Goal: Information Seeking & Learning: Learn about a topic

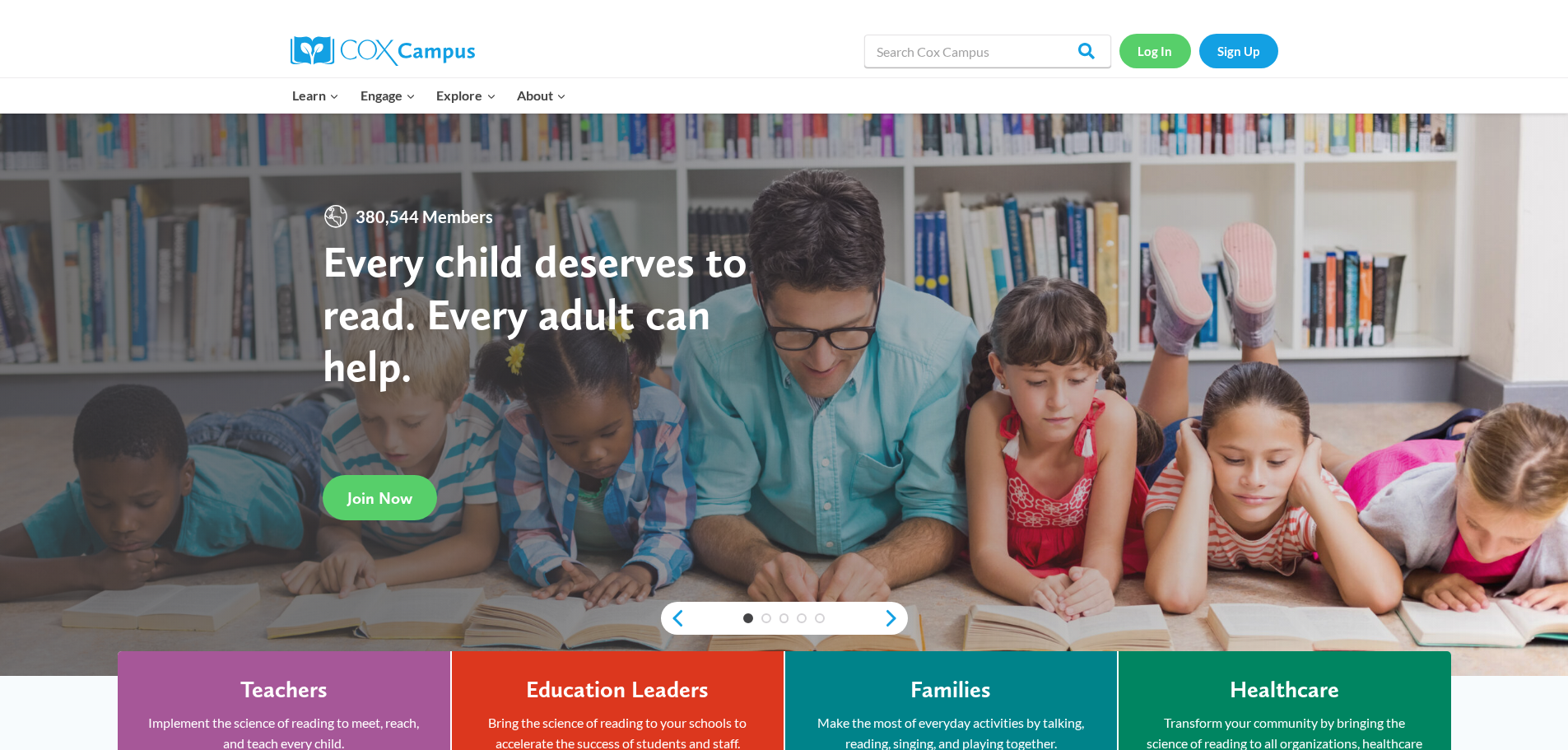
click at [1174, 56] on link "Log In" at bounding box center [1155, 51] width 72 height 34
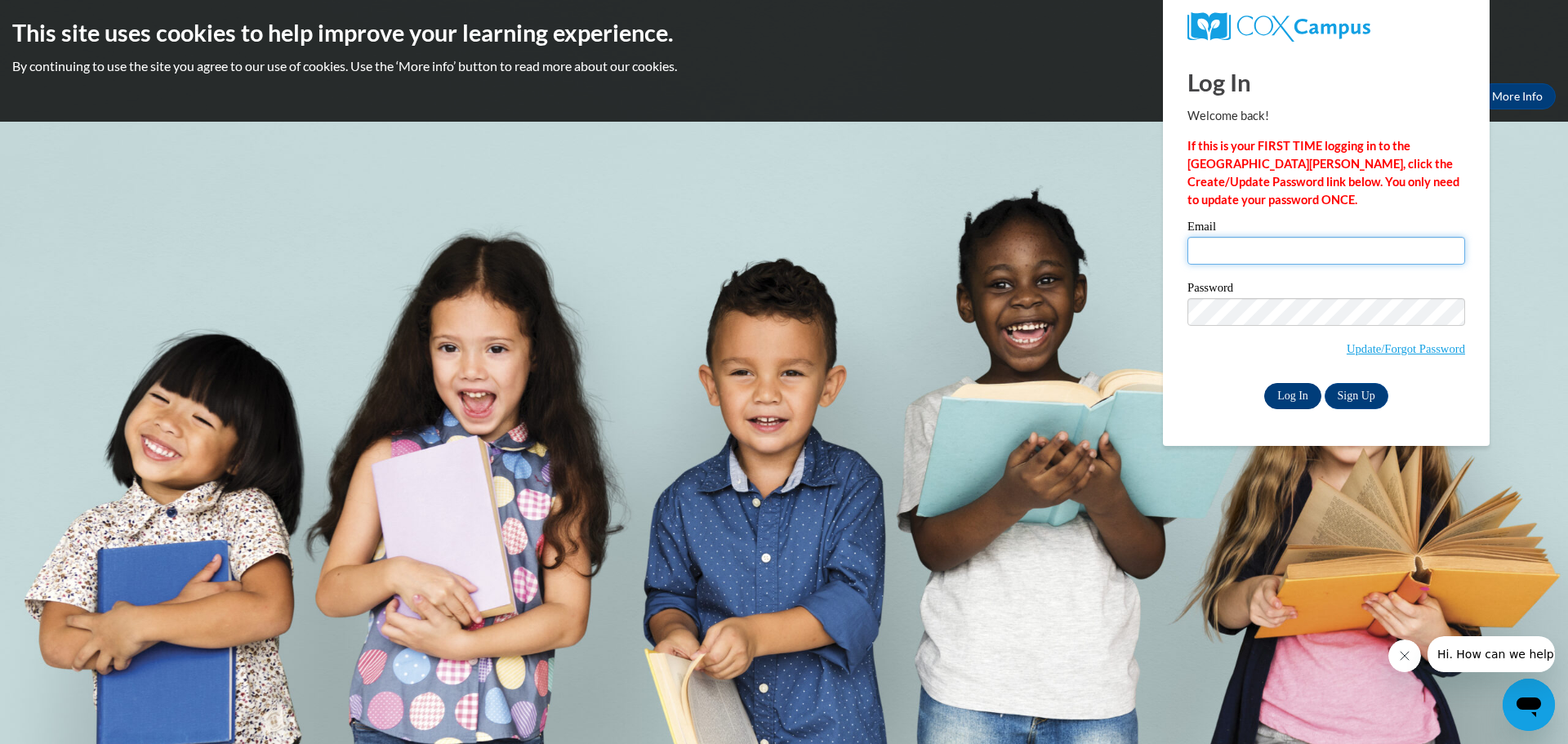
type input "webbc@prescott.k12.wi.us"
click at [1286, 399] on input "Log In" at bounding box center [1292, 396] width 58 height 27
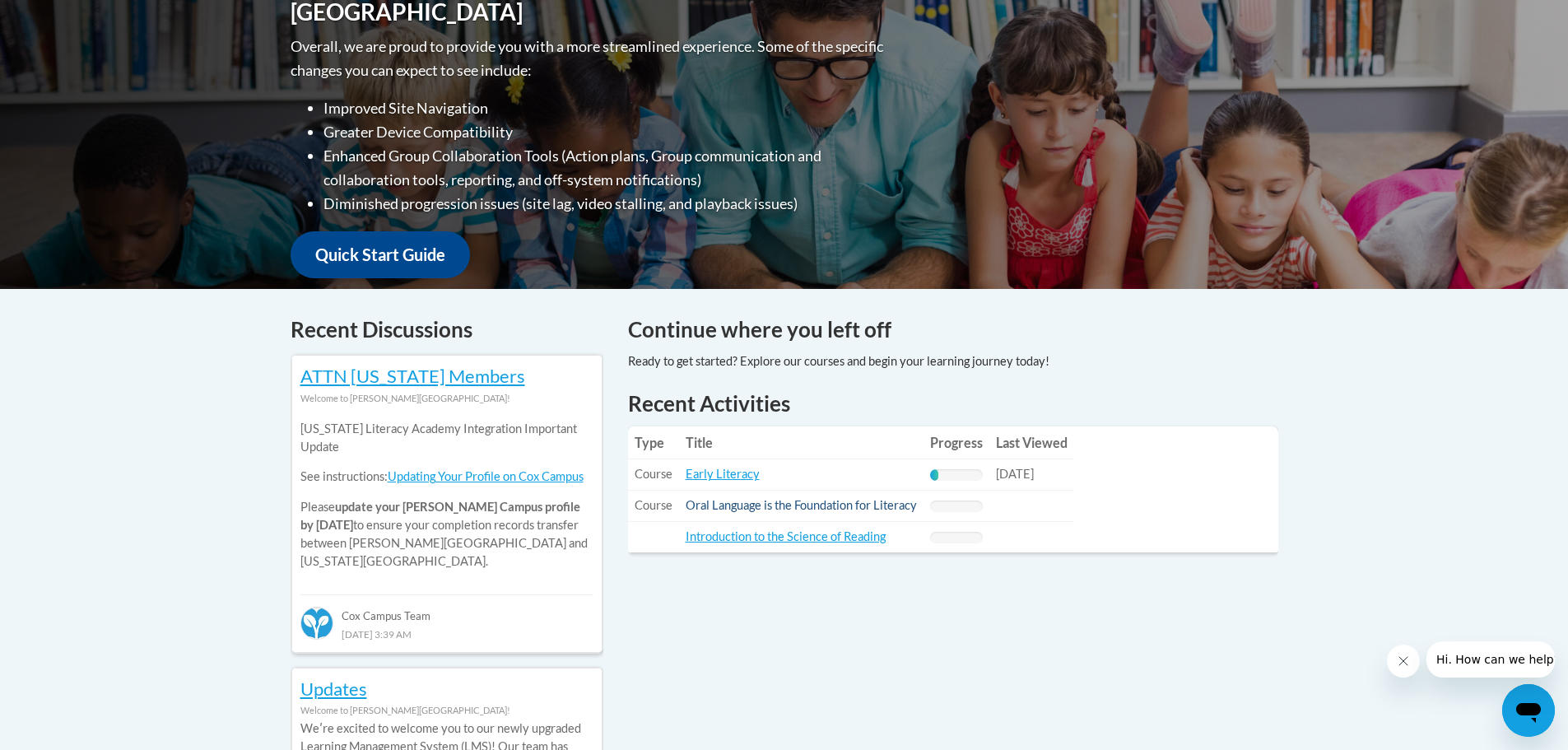
scroll to position [577, 0]
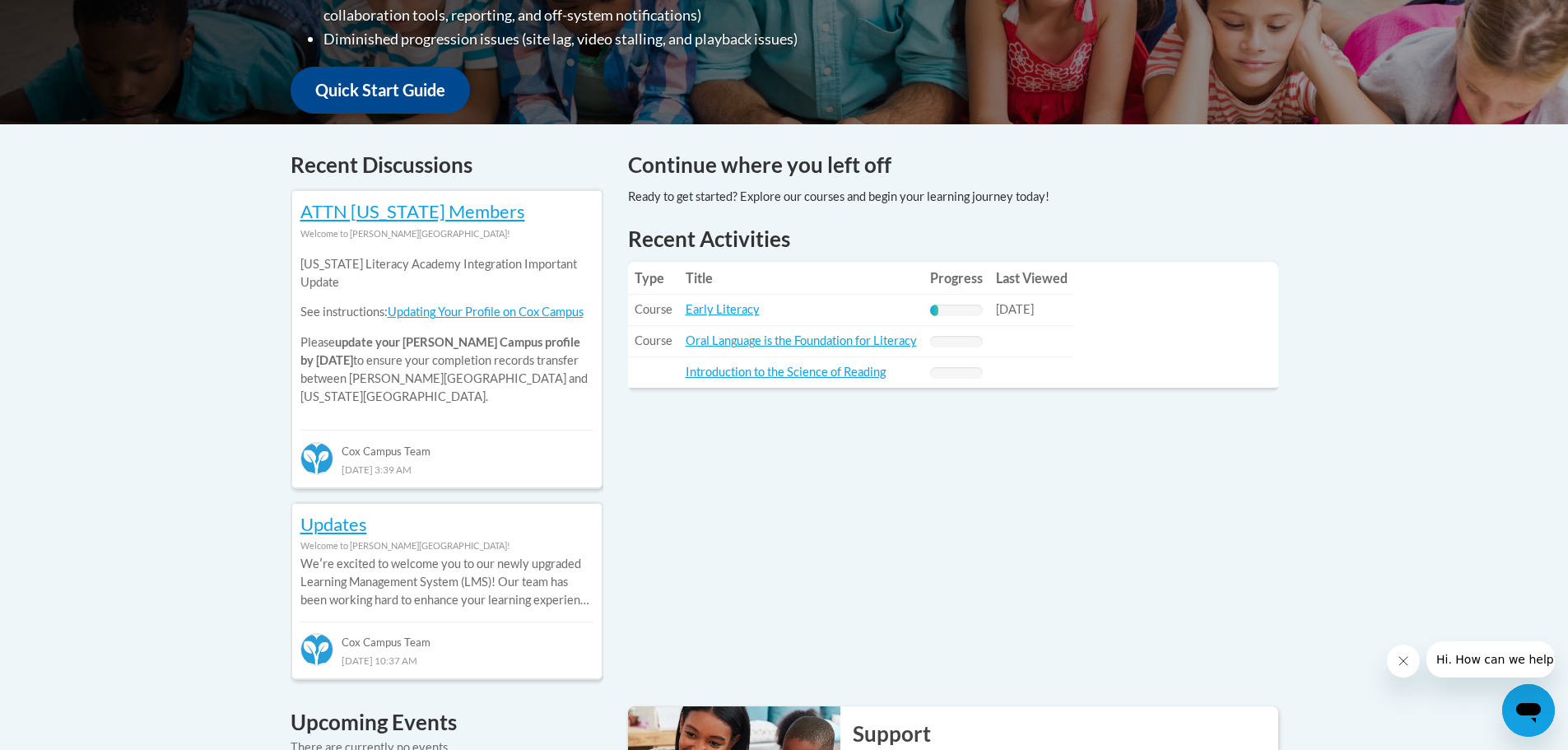
click at [729, 317] on td "Title: Early Literacy" at bounding box center [801, 311] width 244 height 31
click at [735, 313] on link "Early Literacy" at bounding box center [722, 309] width 74 height 14
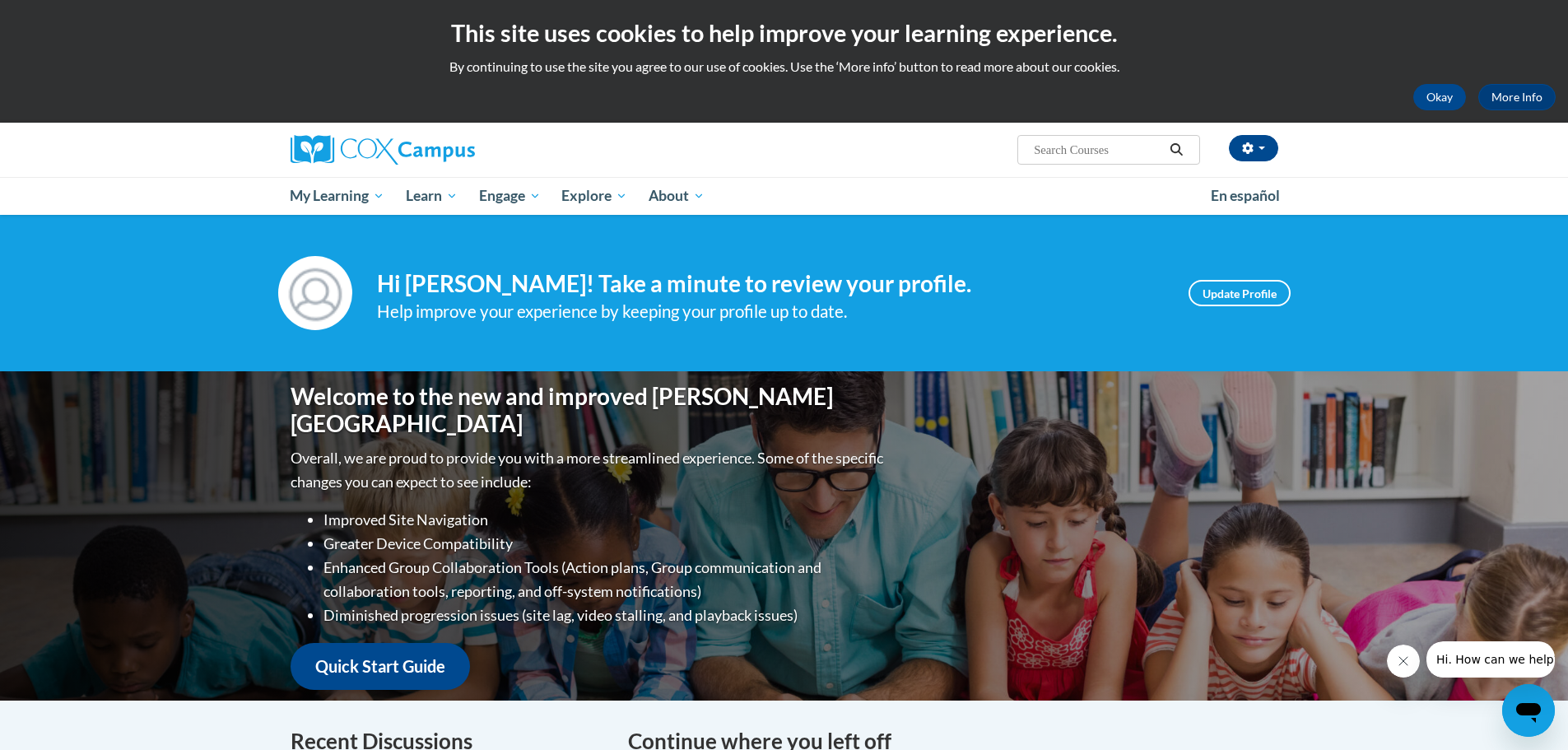
scroll to position [494, 0]
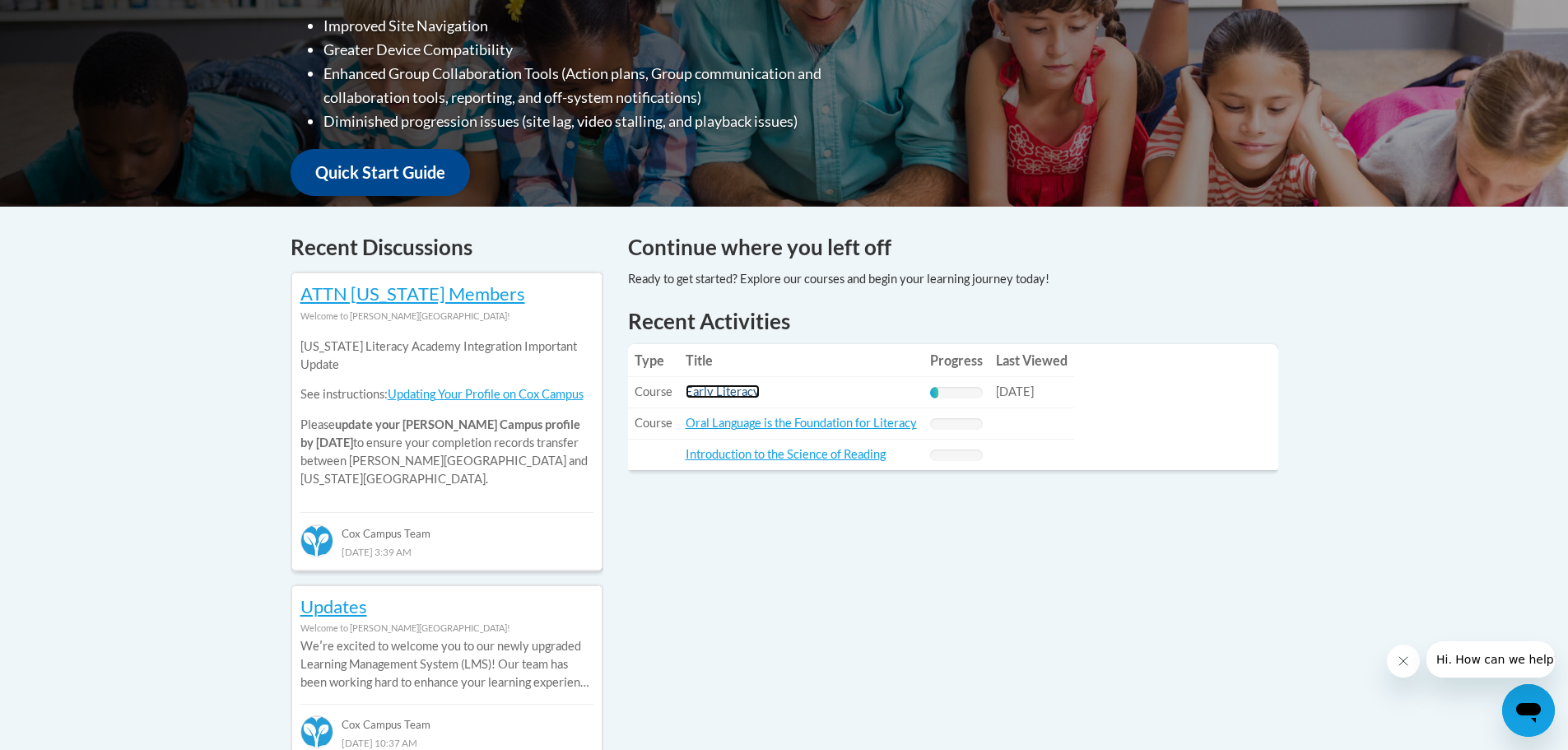
click at [746, 392] on link "Early Literacy" at bounding box center [722, 391] width 74 height 14
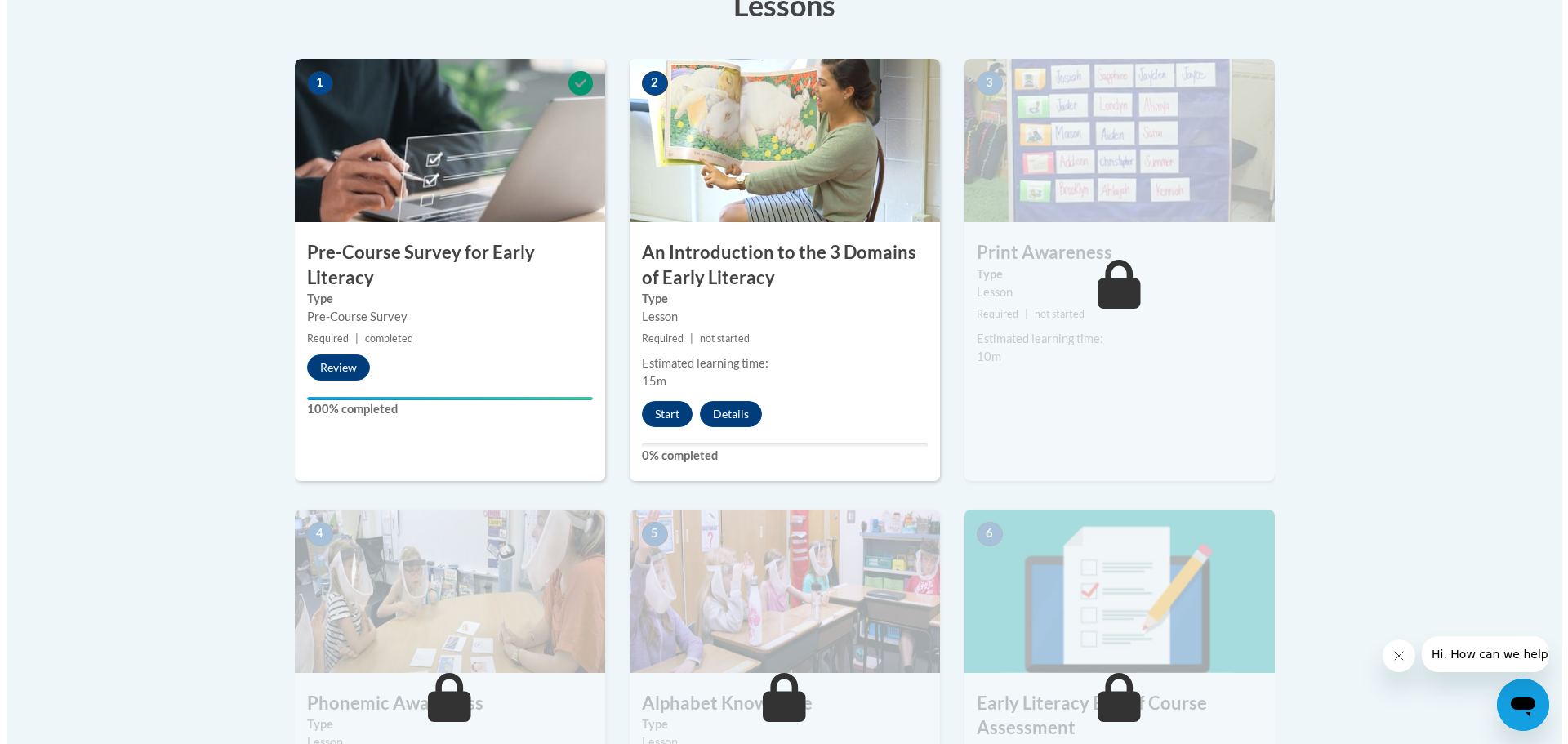
scroll to position [409, 0]
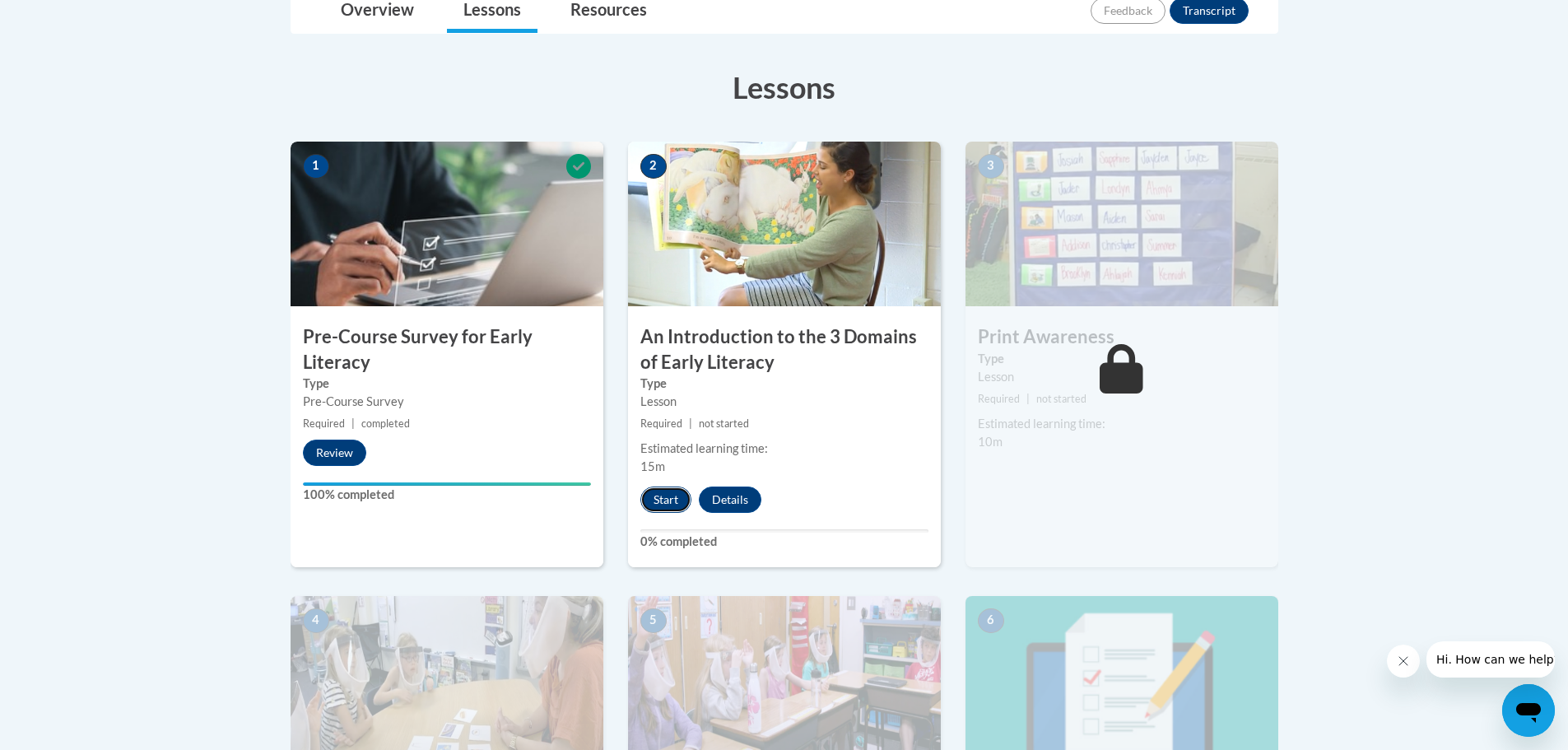
click at [673, 509] on button "Start" at bounding box center [665, 499] width 51 height 27
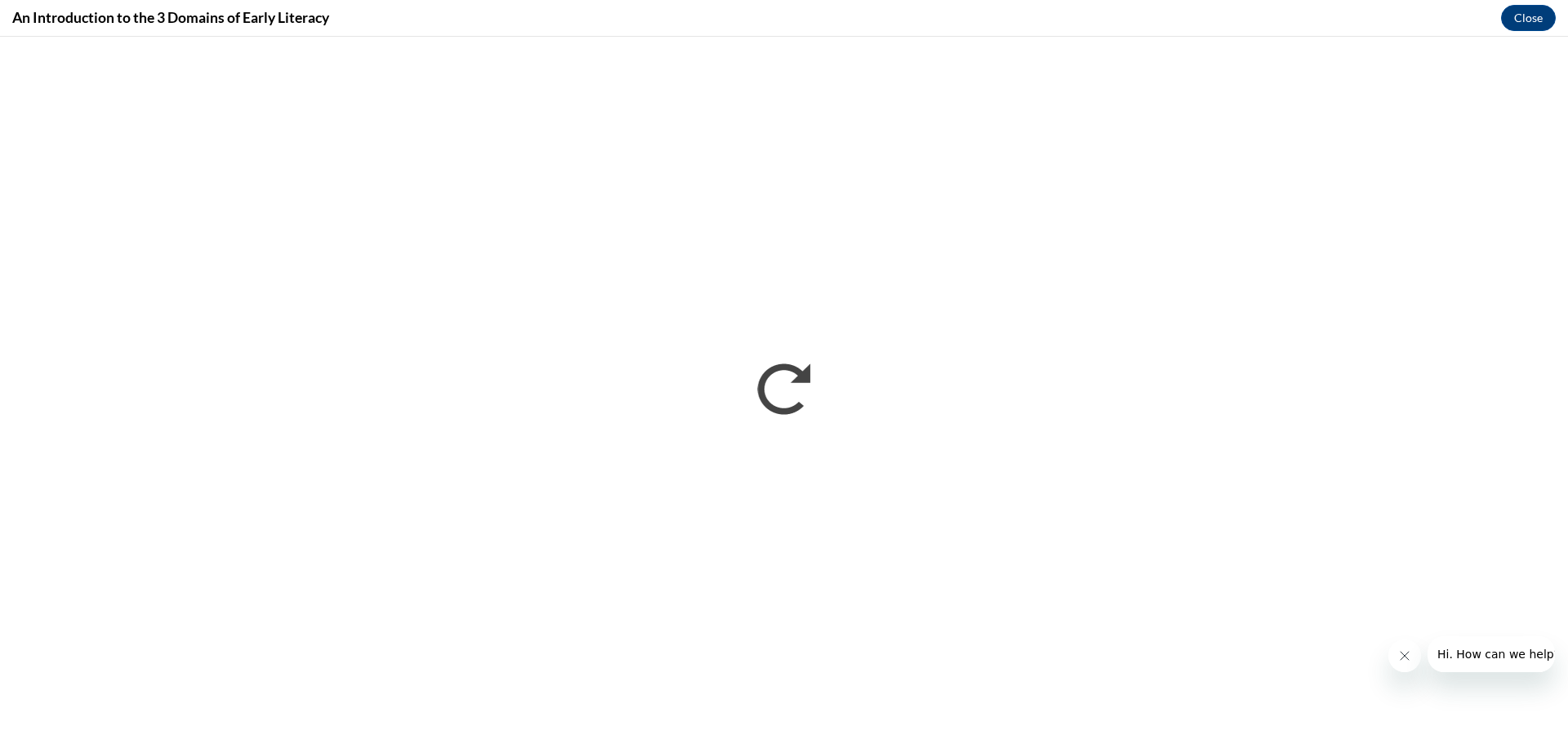
scroll to position [0, 0]
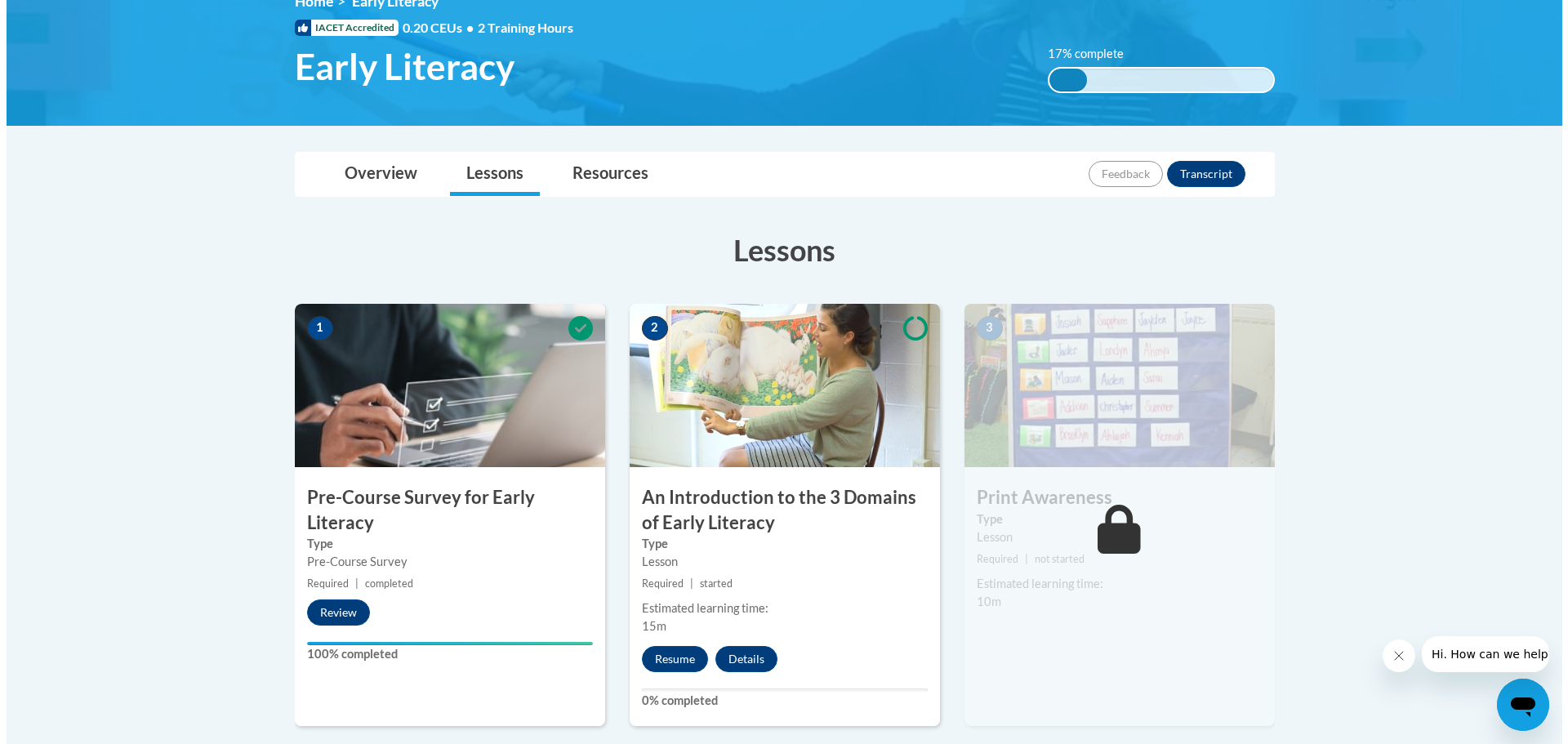
scroll to position [326, 0]
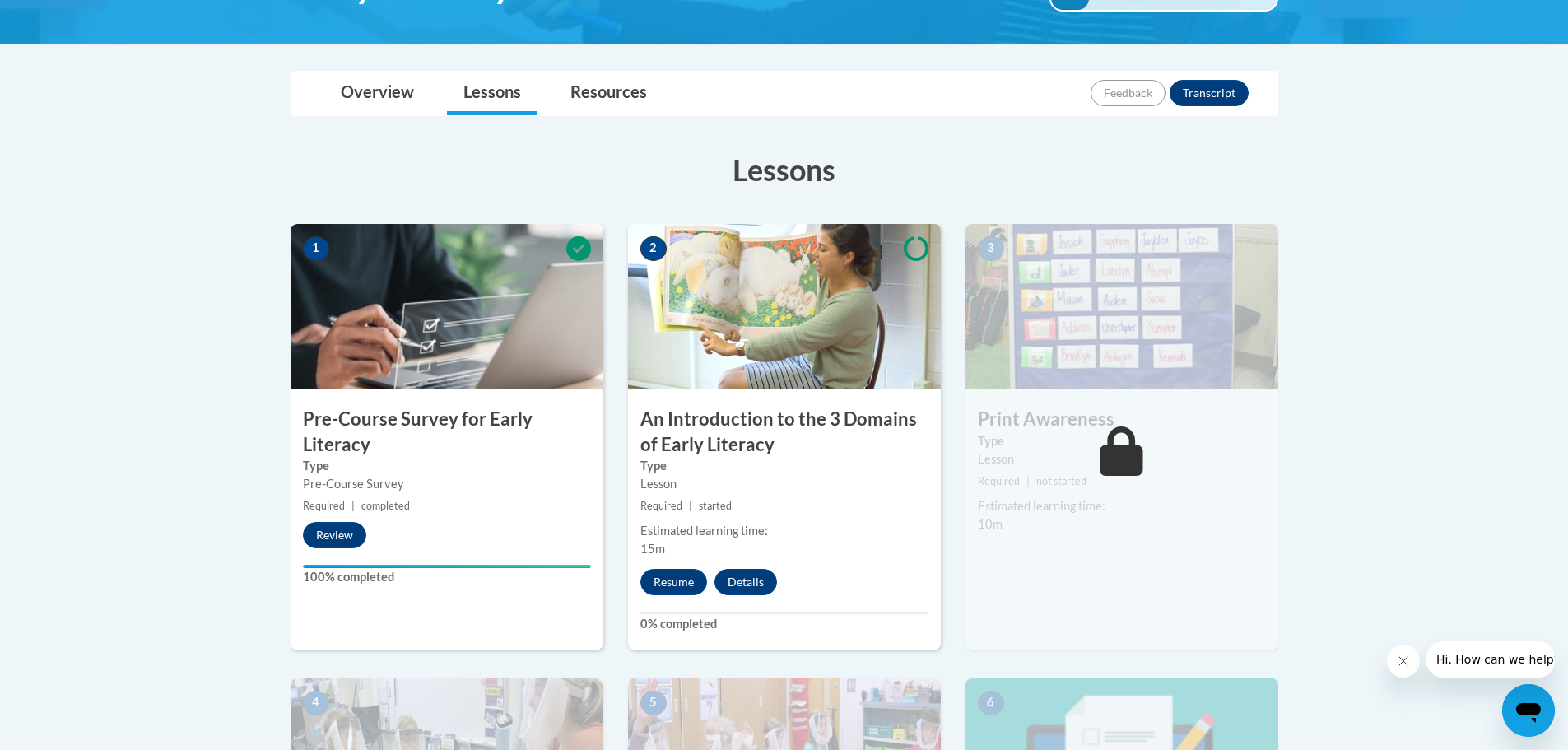
drag, startPoint x: 1338, startPoint y: 0, endPoint x: 1501, endPoint y: 158, distance: 227.0
click at [1501, 158] on body "This site uses cookies to help improve your learning experience. By continuing …" at bounding box center [784, 561] width 1568 height 1780
click at [673, 583] on button "Resume" at bounding box center [673, 582] width 66 height 27
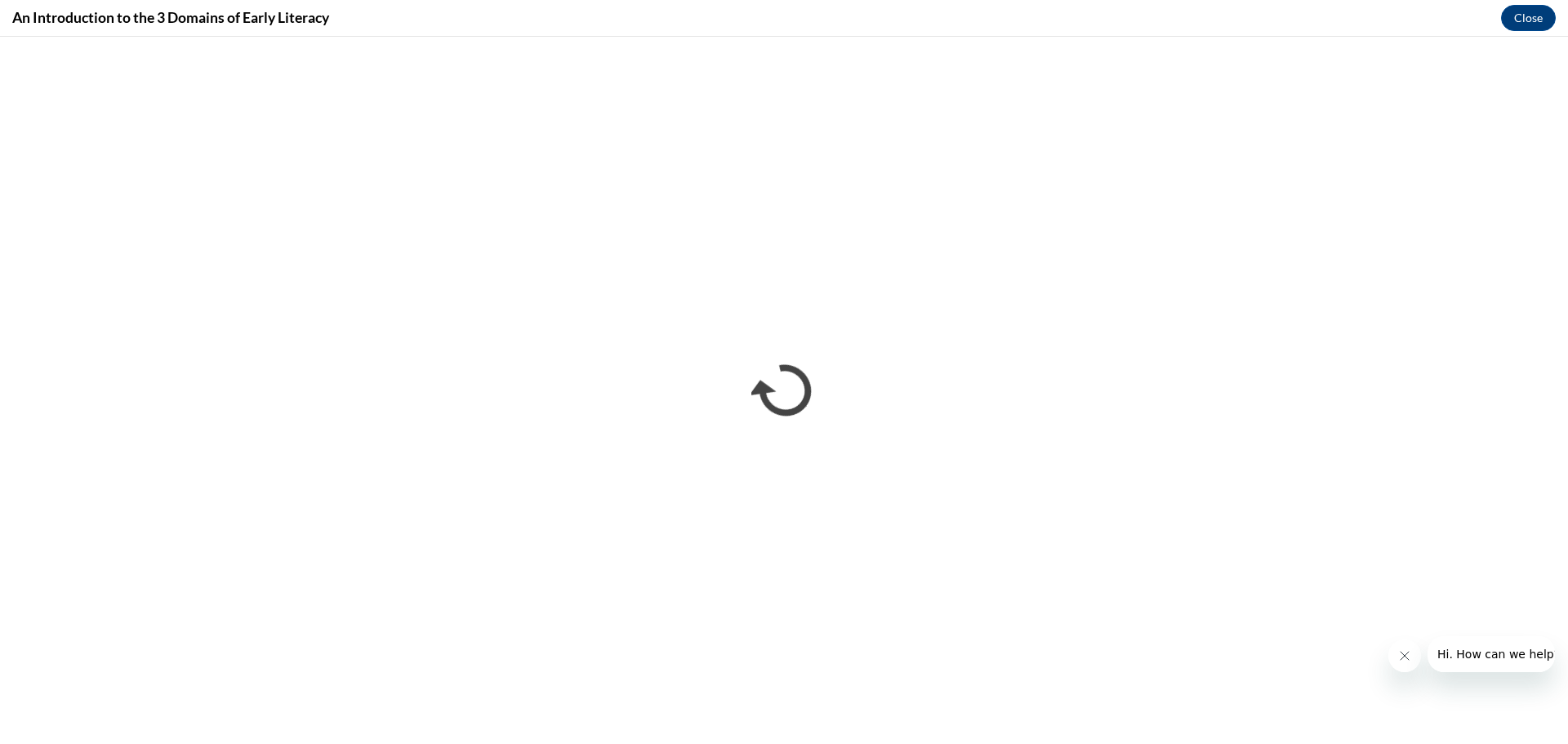
scroll to position [0, 0]
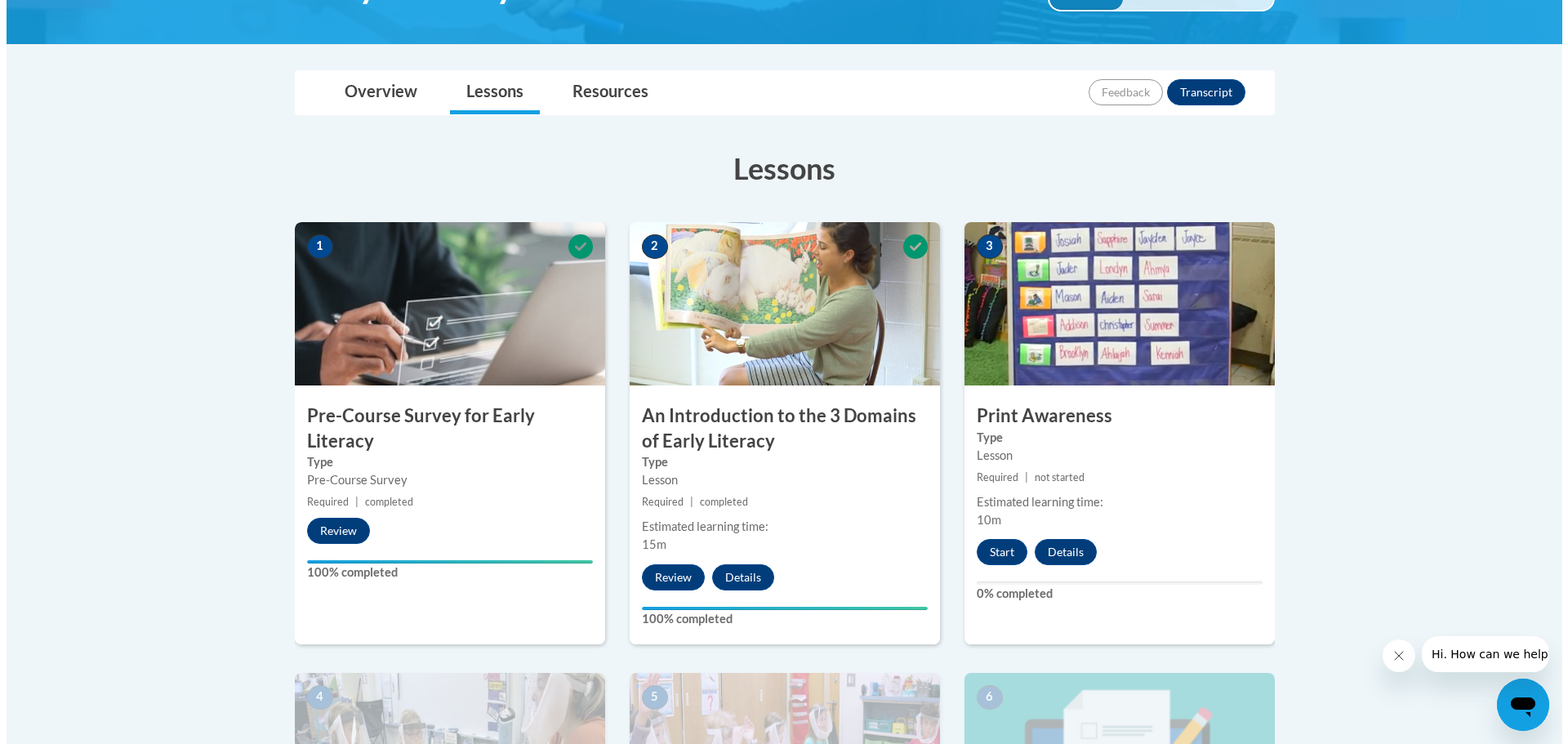
scroll to position [409, 0]
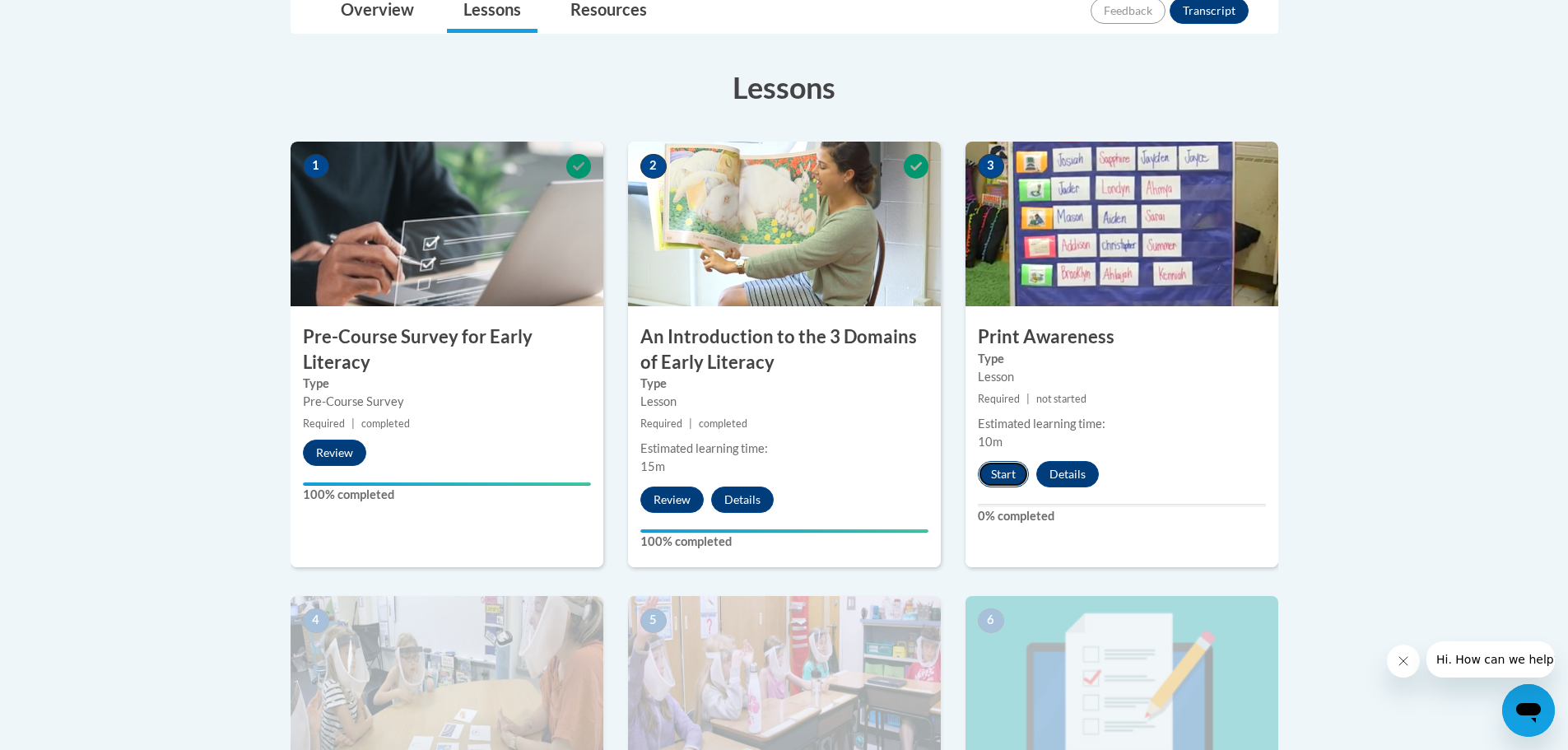
click at [1011, 476] on button "Start" at bounding box center [1003, 474] width 51 height 27
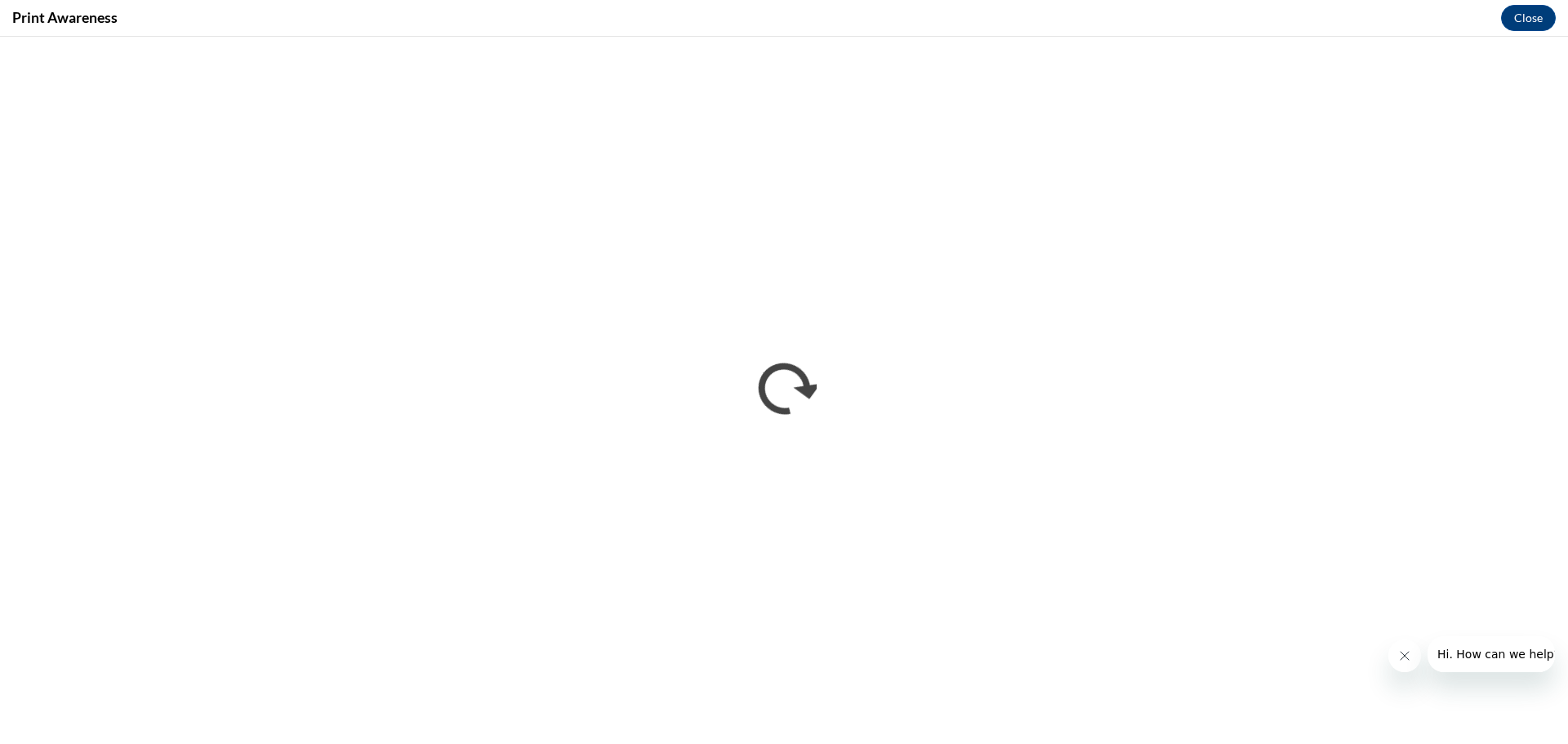
scroll to position [0, 0]
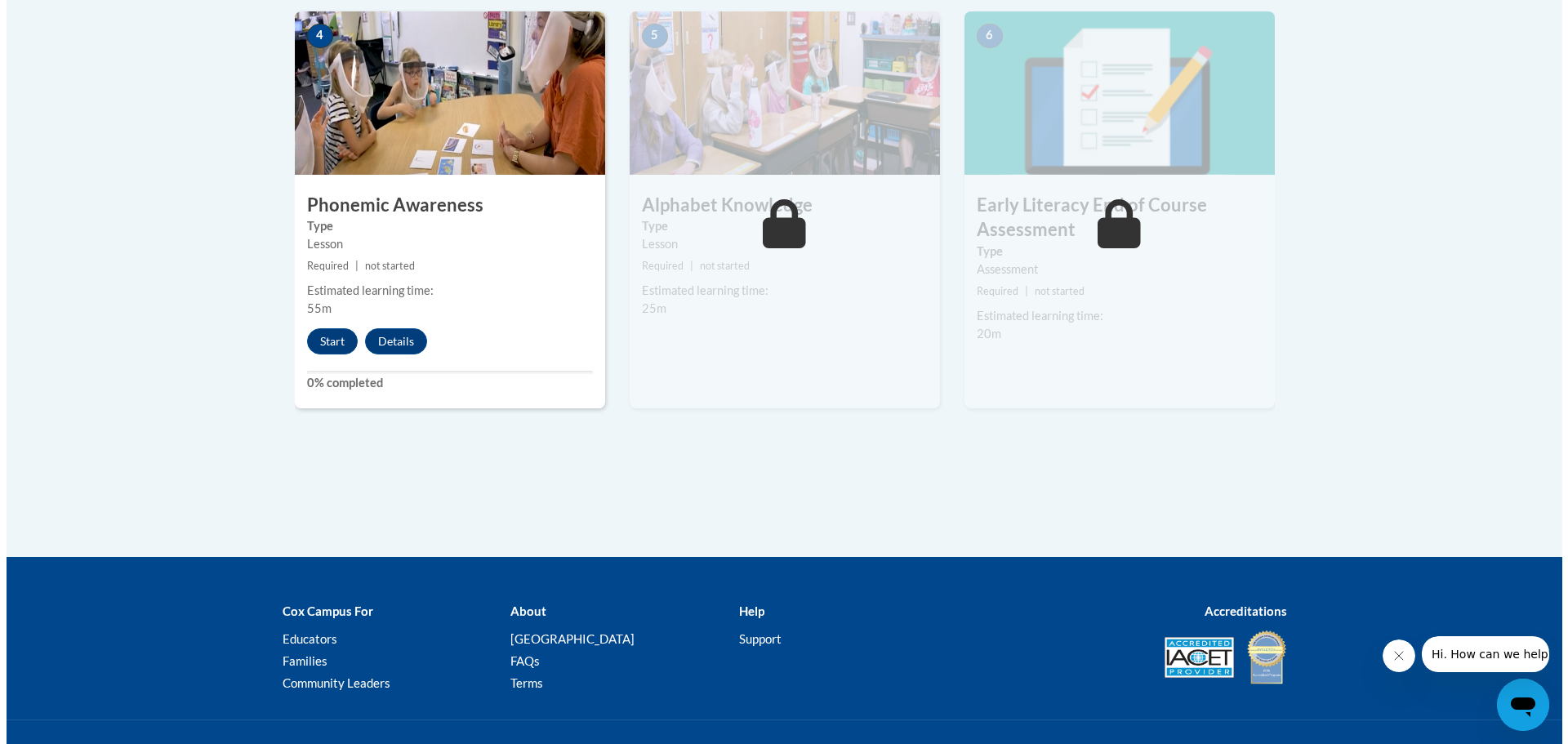
scroll to position [825, 0]
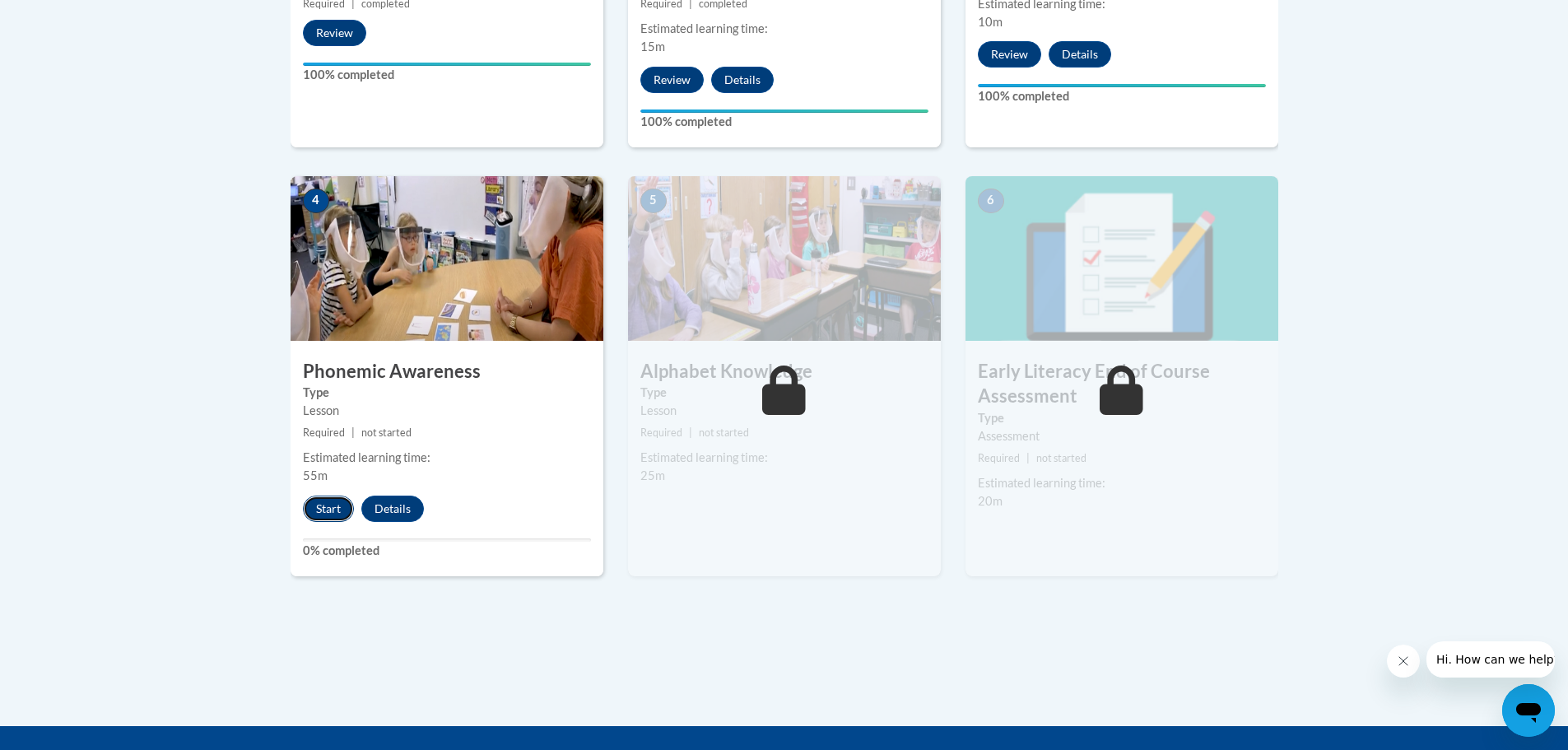
click at [328, 502] on button "Start" at bounding box center [328, 509] width 51 height 27
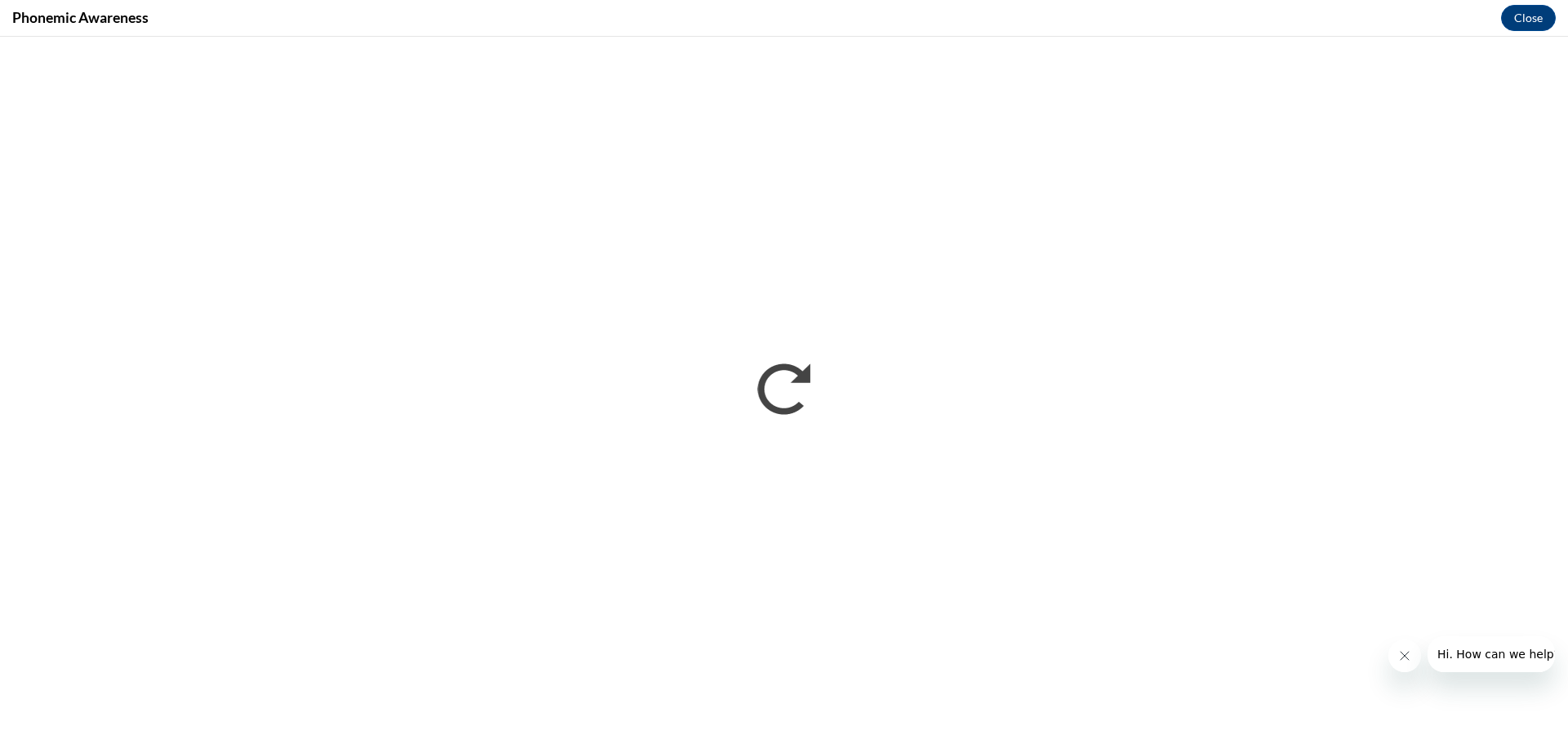
scroll to position [0, 0]
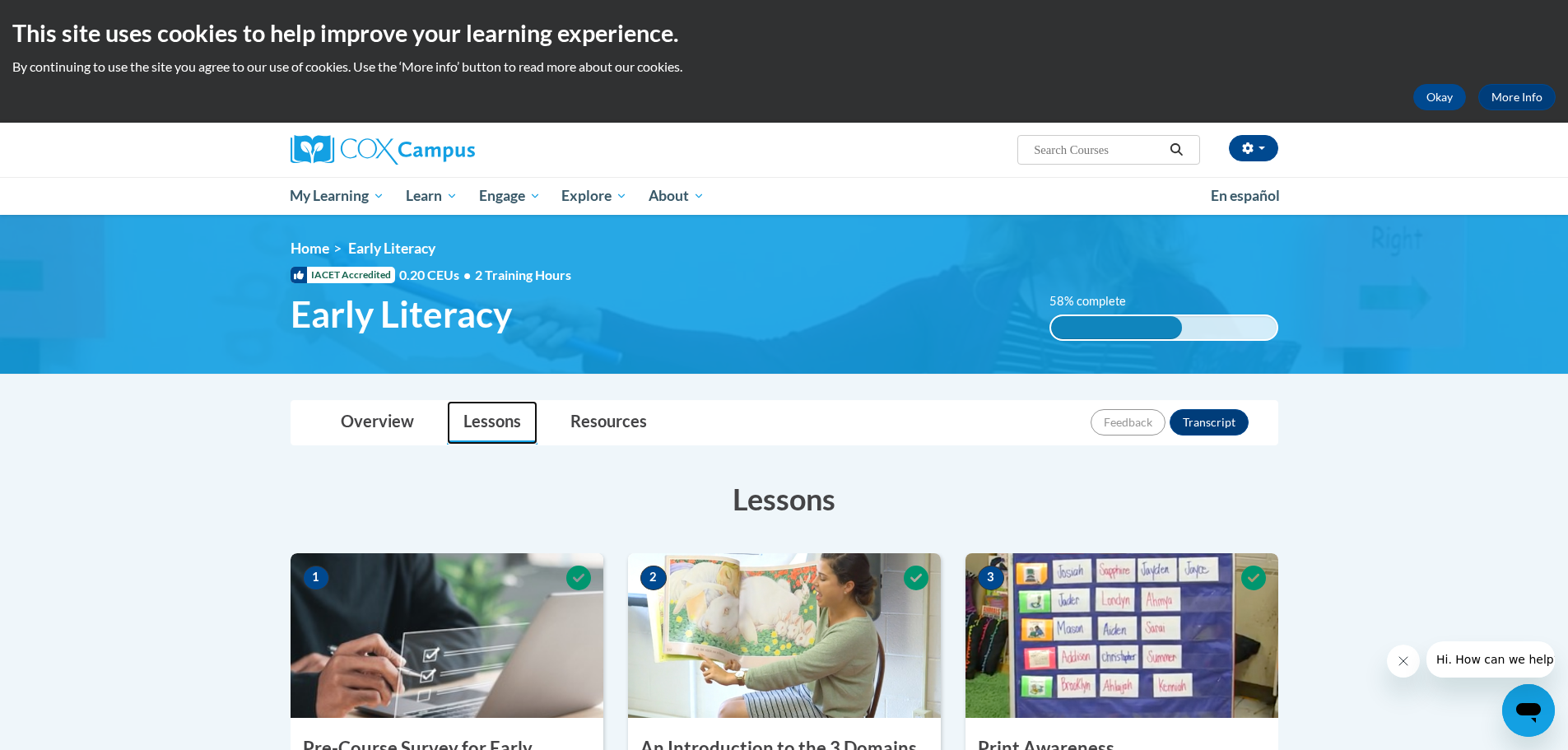
click at [513, 428] on link "Lessons" at bounding box center [492, 422] width 90 height 43
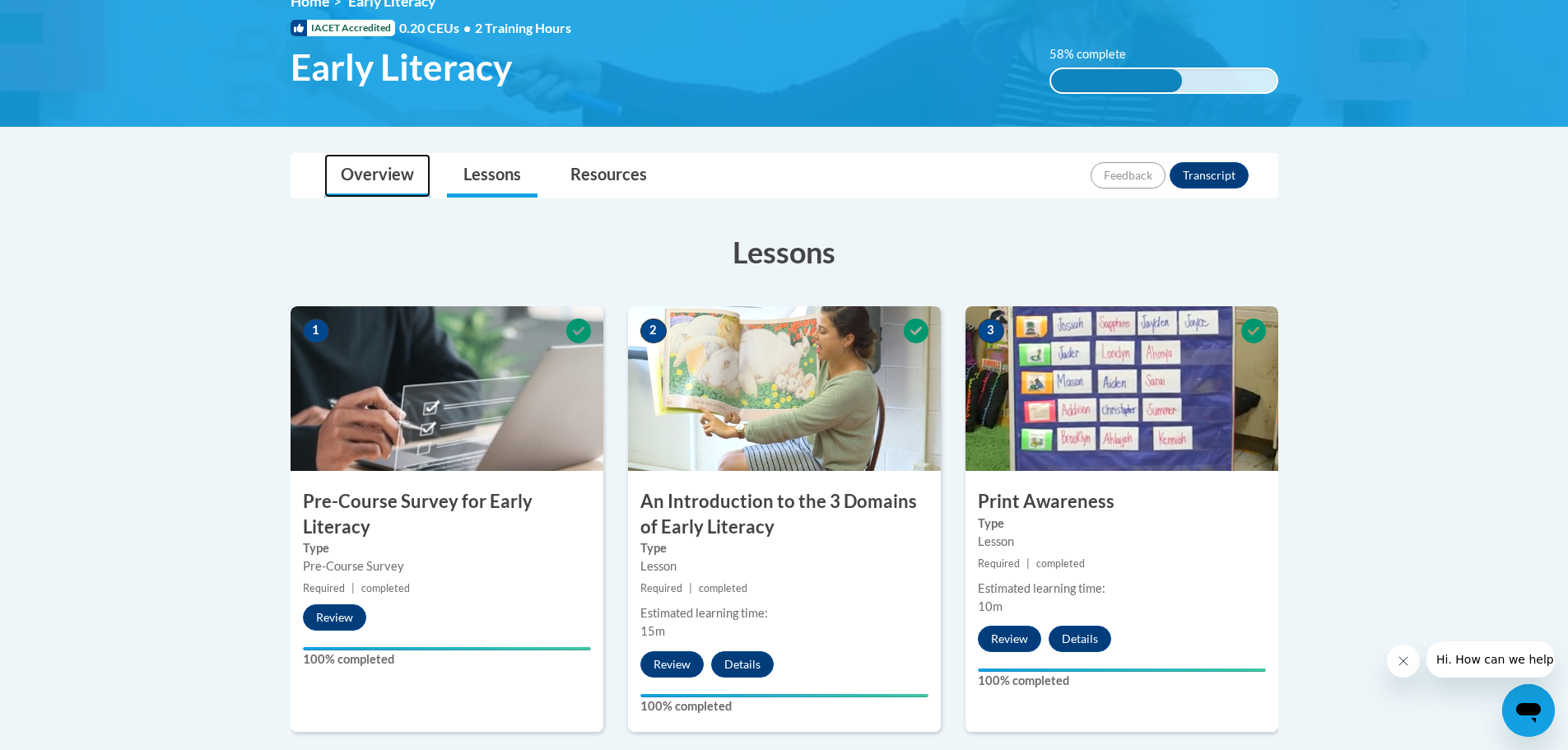
click at [379, 175] on link "Overview" at bounding box center [377, 175] width 106 height 43
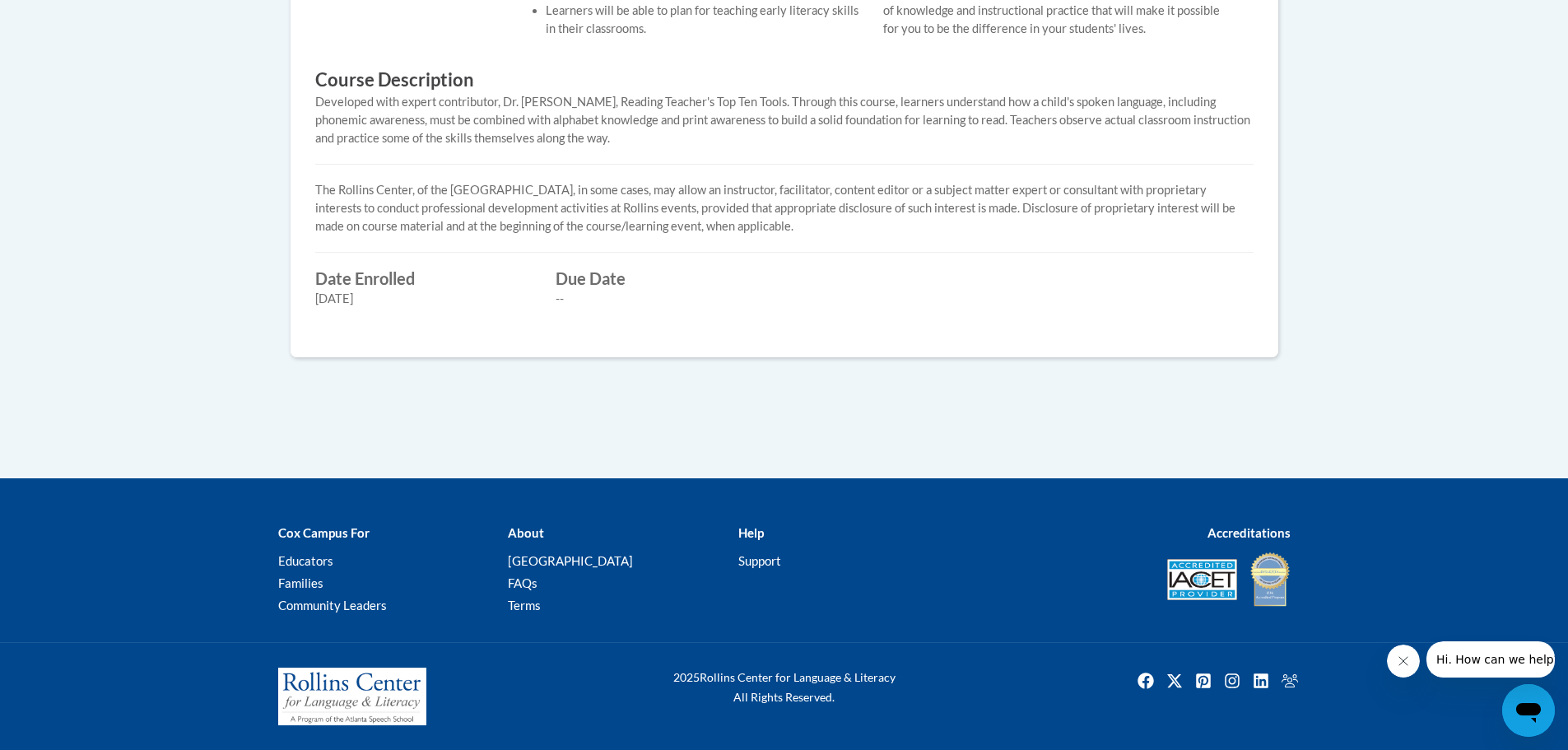
scroll to position [129, 0]
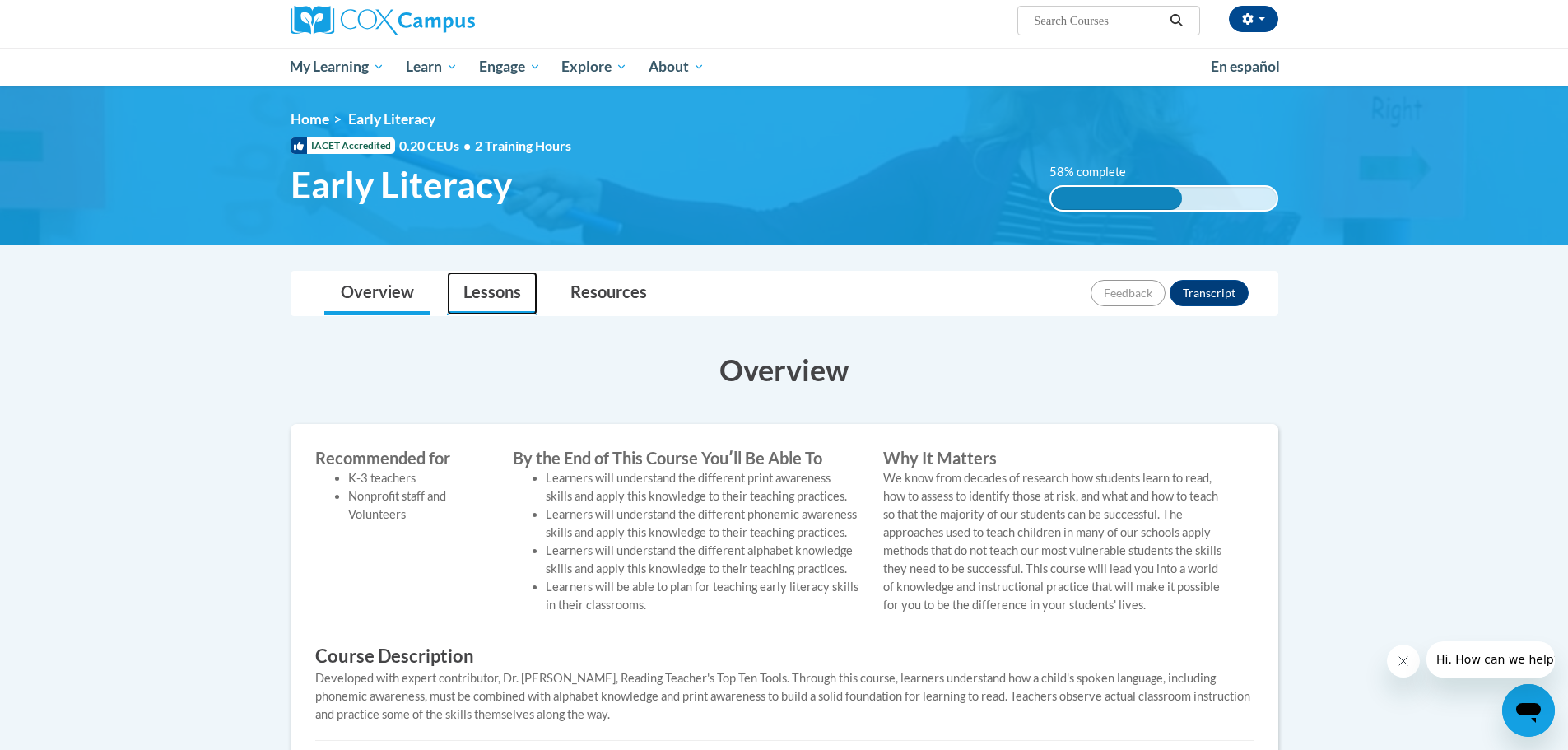
click at [497, 305] on link "Lessons" at bounding box center [492, 293] width 90 height 43
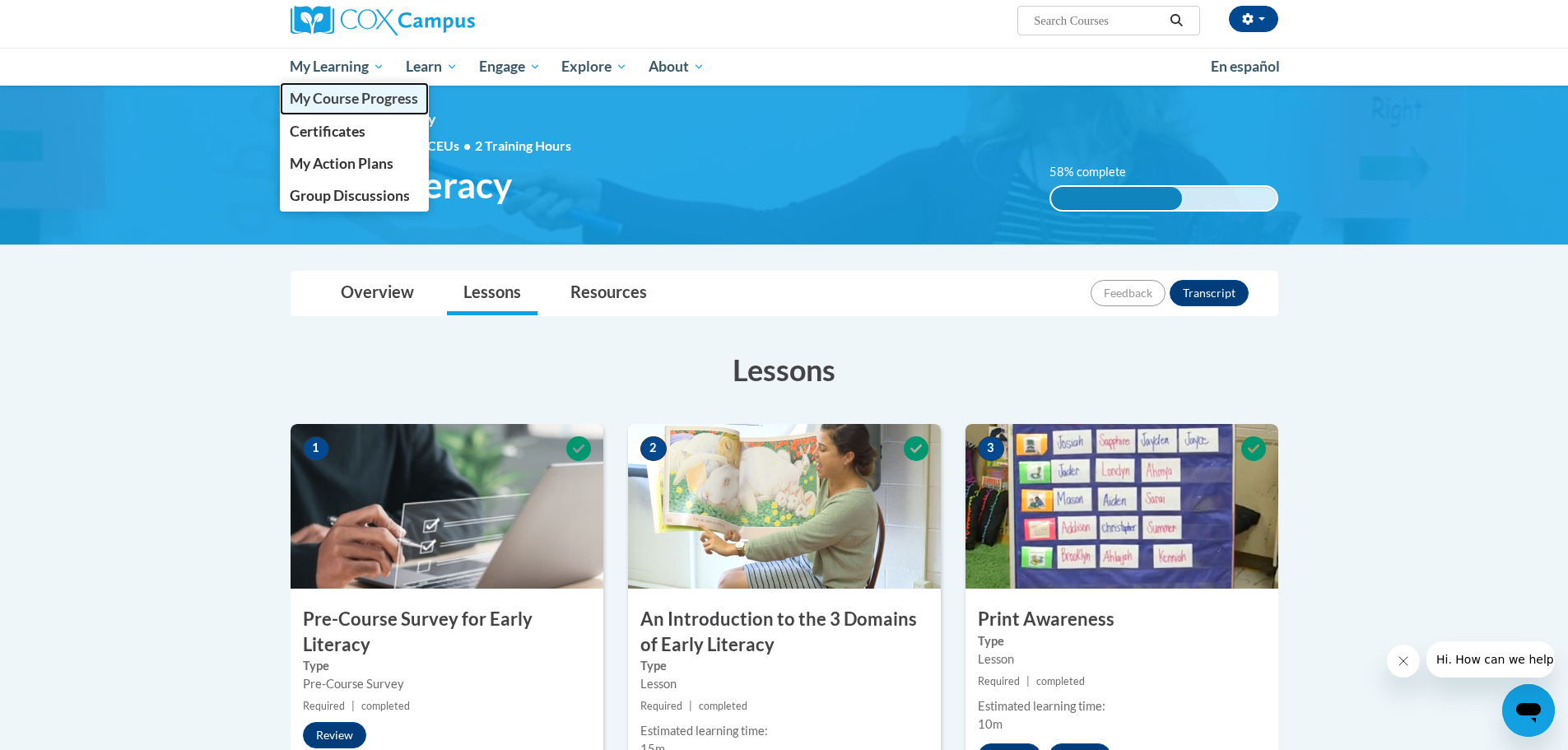
click at [354, 97] on span "My Course Progress" at bounding box center [354, 98] width 128 height 18
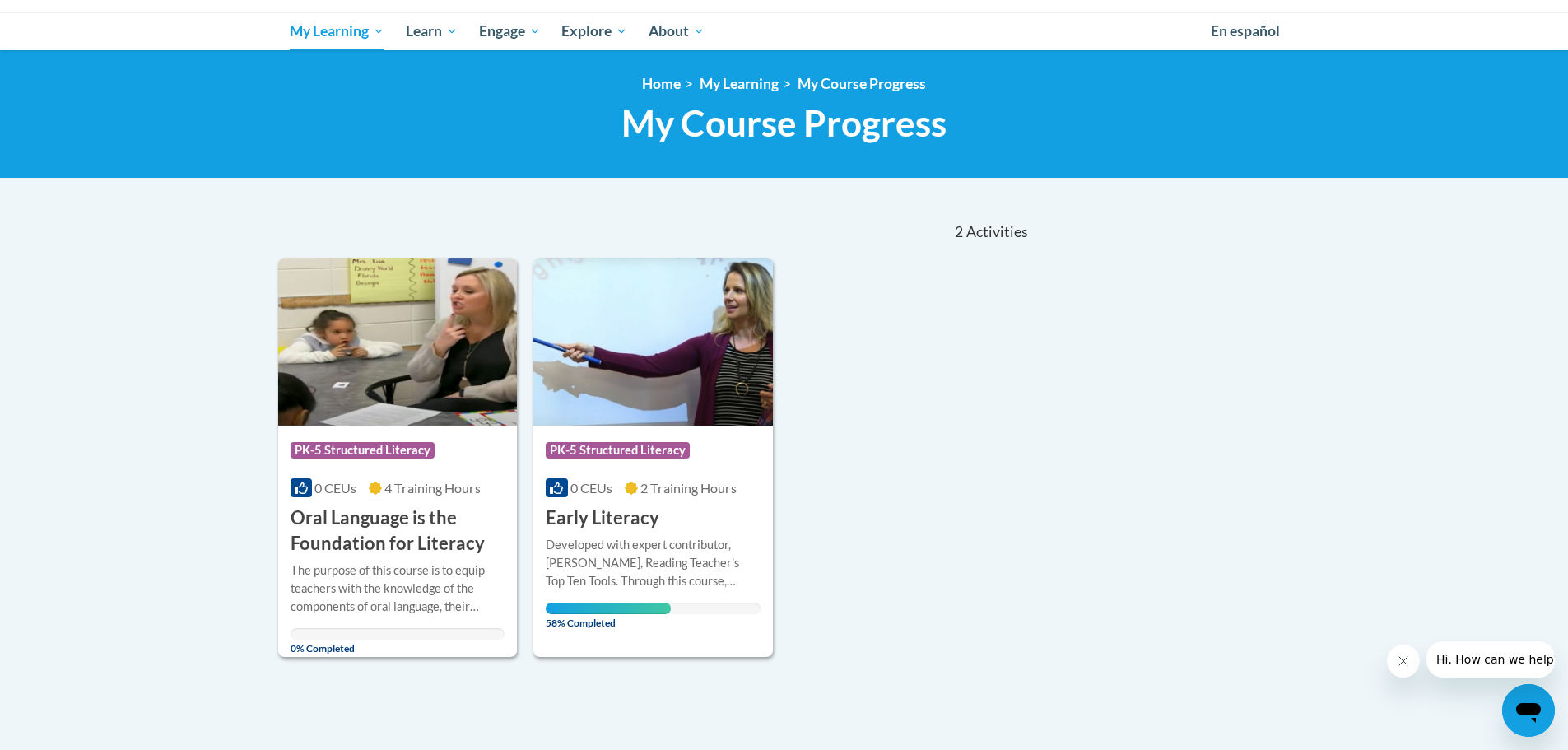
scroll to position [247, 0]
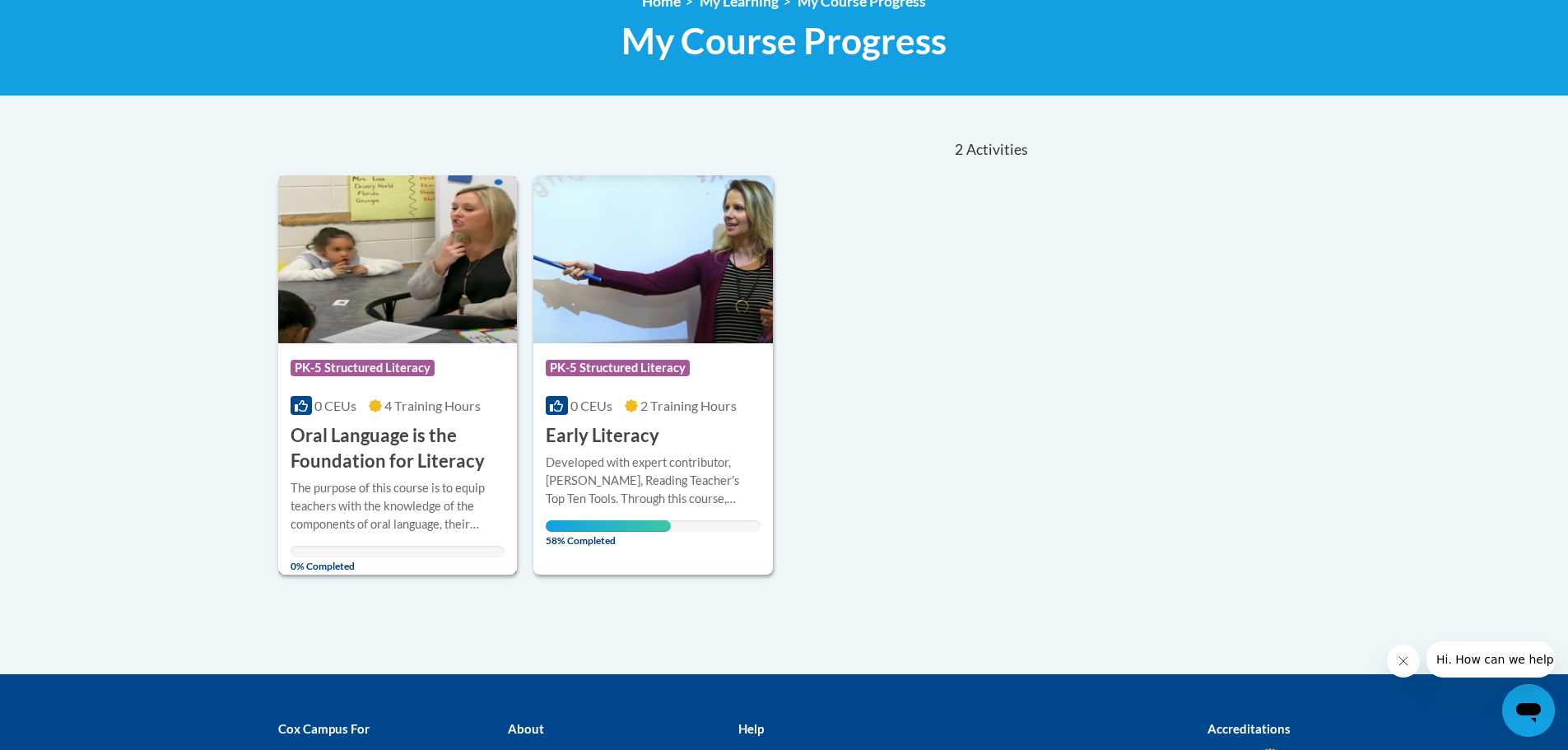
click at [428, 408] on span "4 Training Hours" at bounding box center [432, 405] width 97 height 16
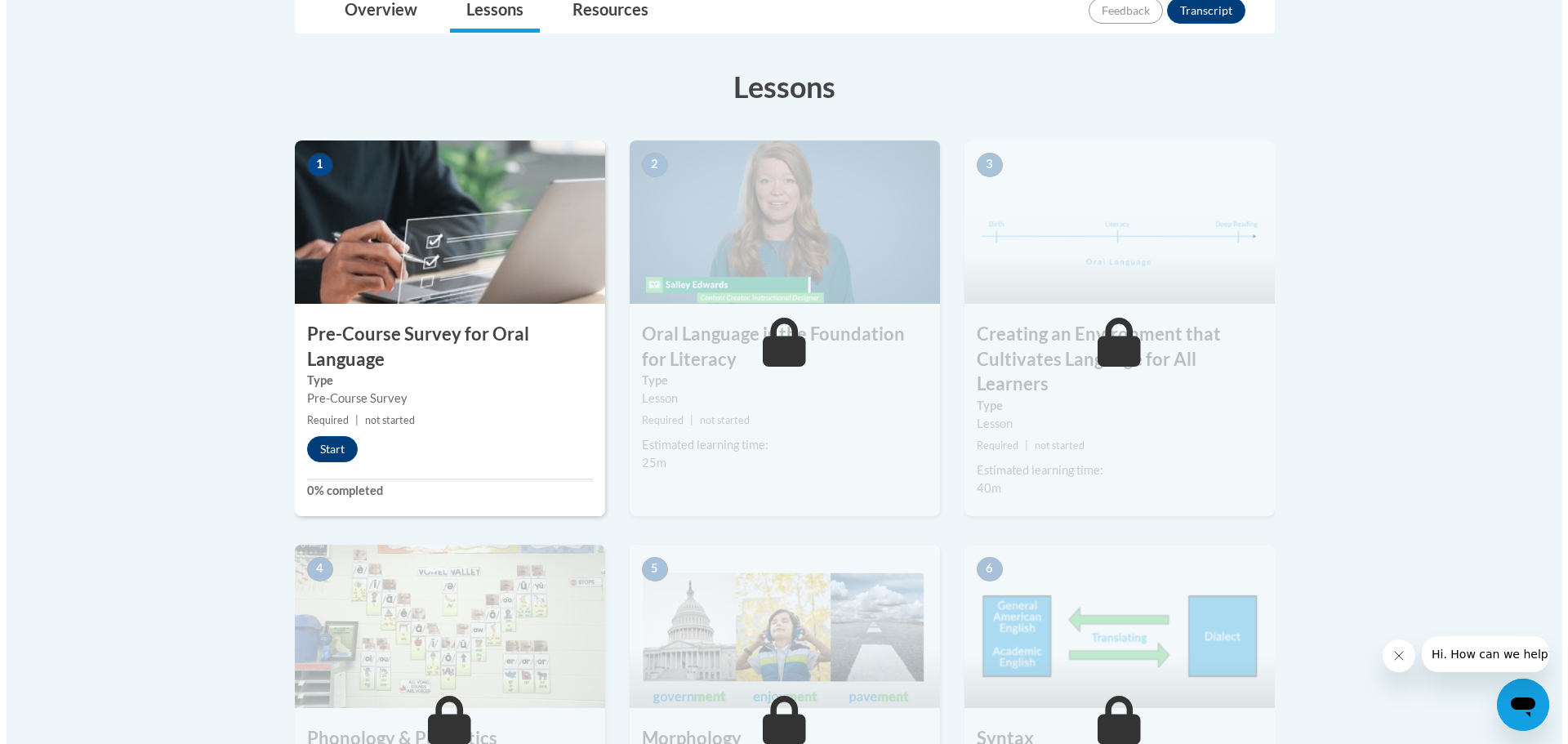
scroll to position [326, 0]
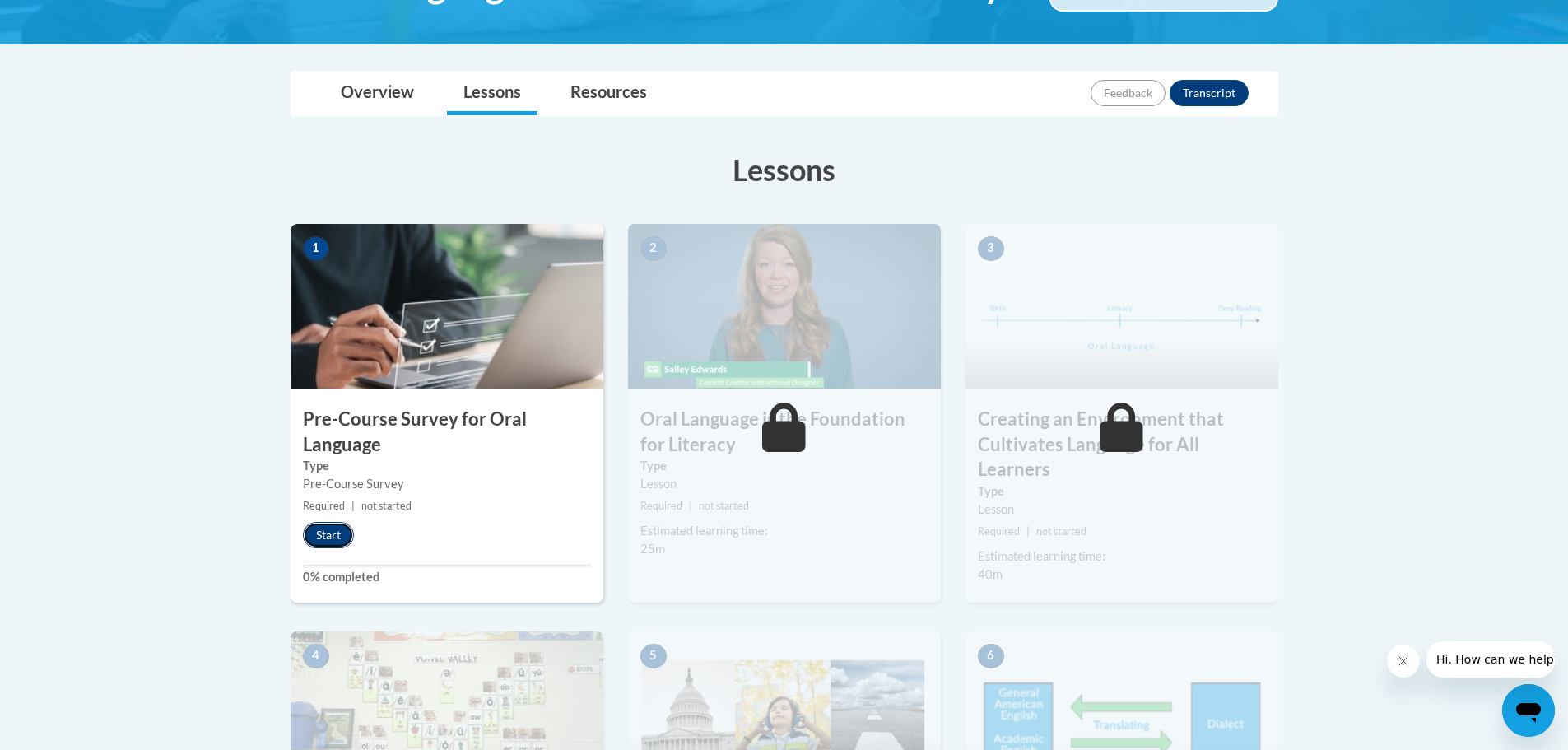
click at [338, 538] on button "Start" at bounding box center [328, 535] width 51 height 27
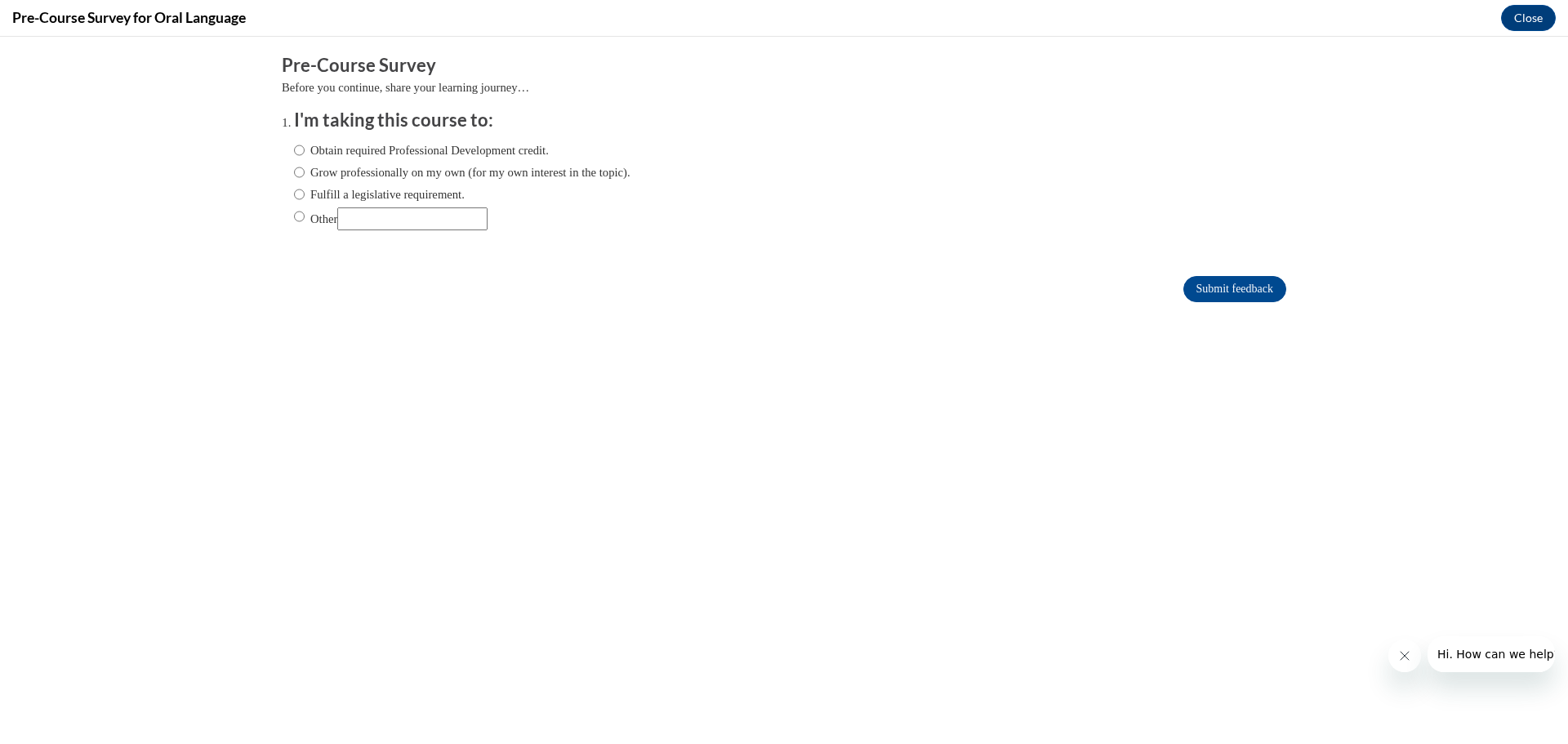
scroll to position [0, 0]
click at [294, 189] on input "Fulfill a legislative requirement." at bounding box center [300, 195] width 11 height 18
radio input "true"
click at [1206, 287] on input "Submit feedback" at bounding box center [1234, 289] width 103 height 27
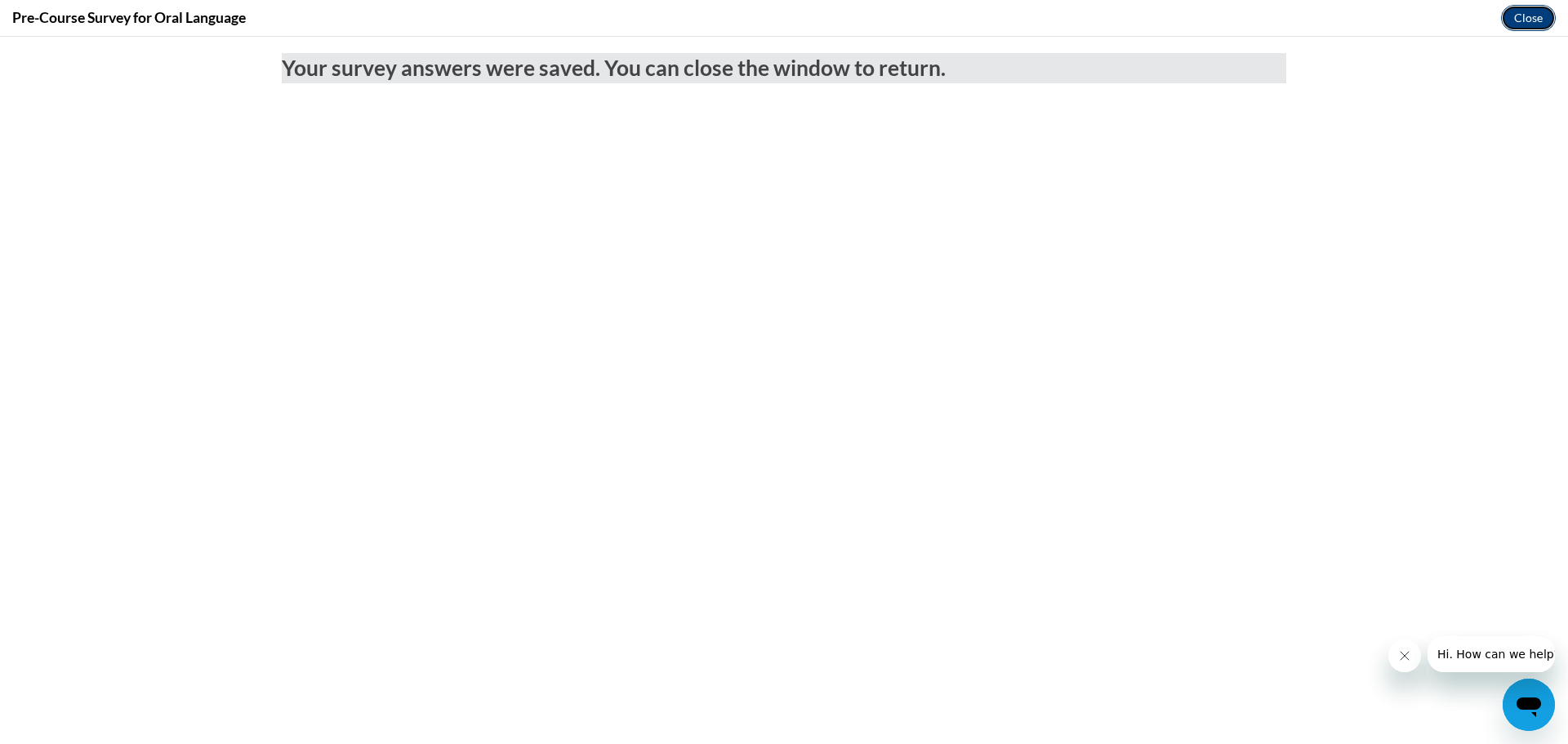
click at [1527, 26] on button "Close" at bounding box center [1529, 17] width 55 height 27
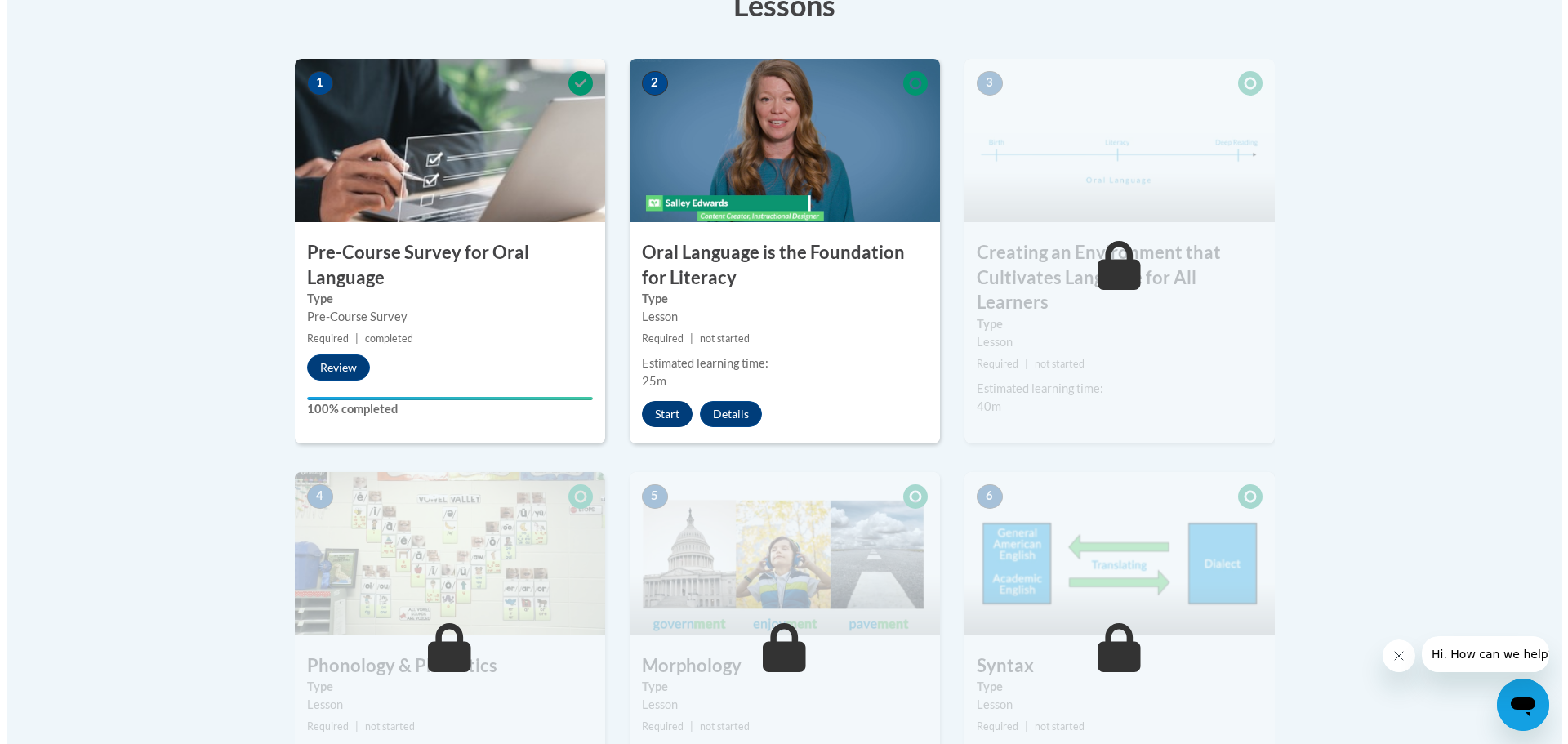
scroll to position [409, 0]
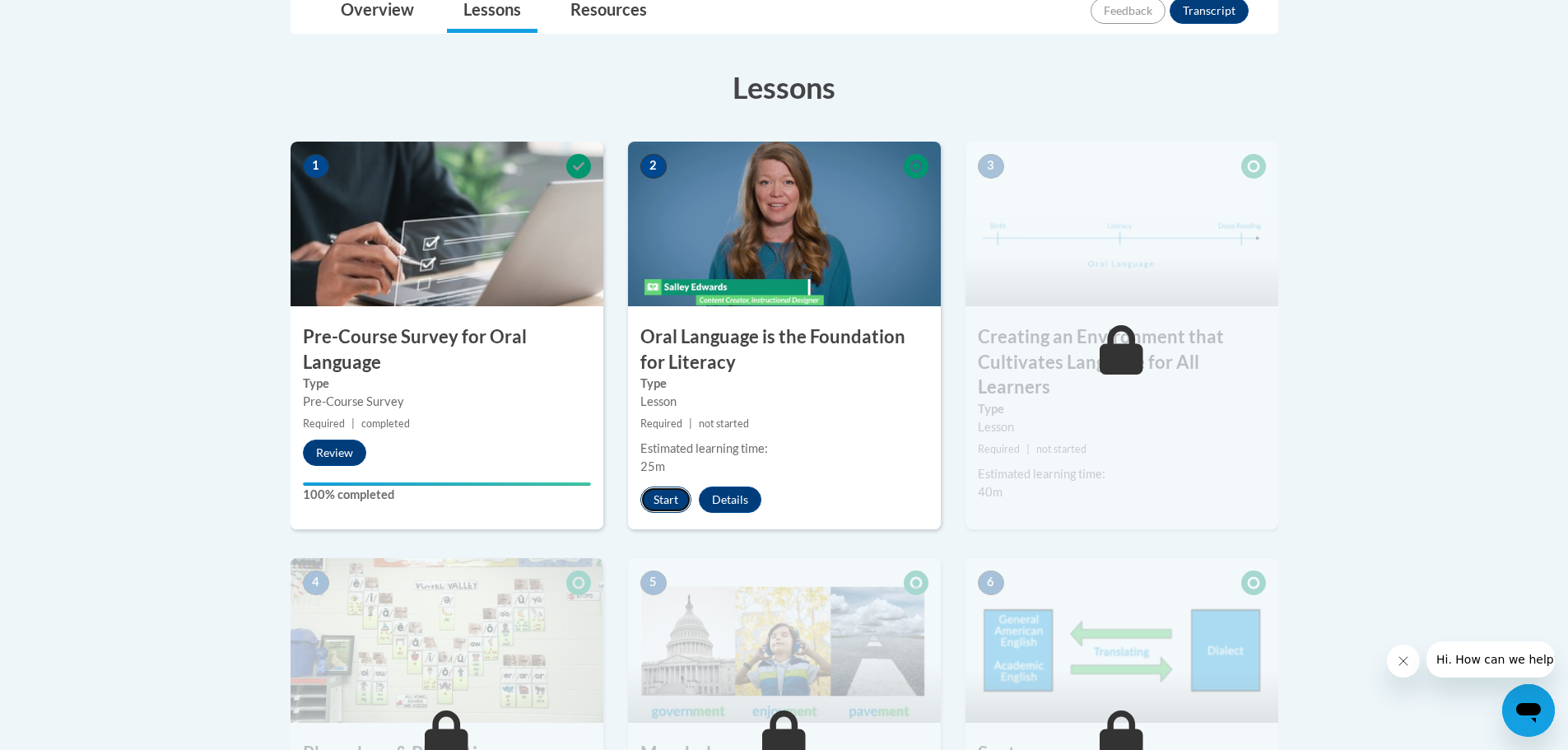
click at [661, 501] on button "Start" at bounding box center [665, 499] width 51 height 27
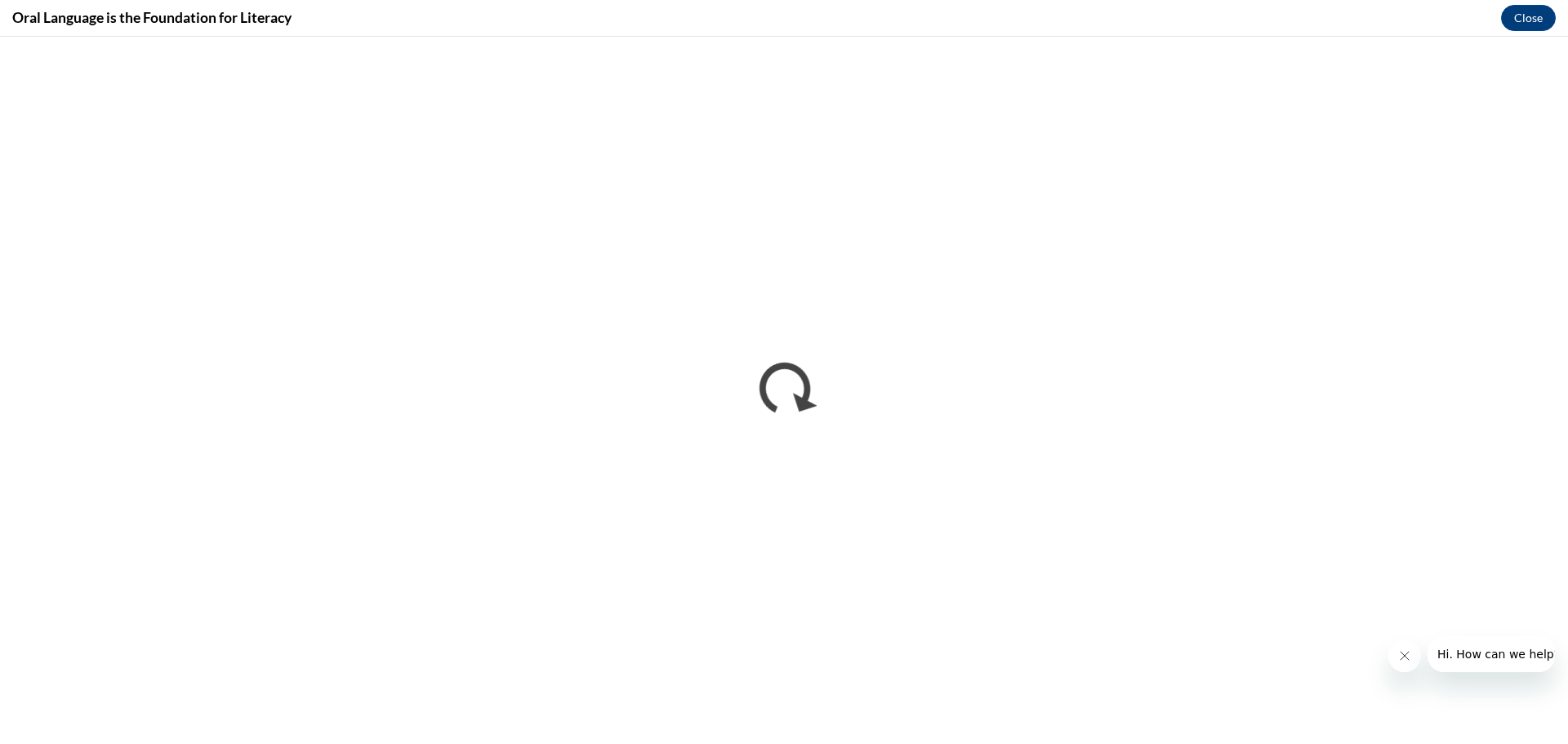
scroll to position [0, 0]
click at [1400, 660] on icon "Close message from company" at bounding box center [1404, 655] width 8 height 8
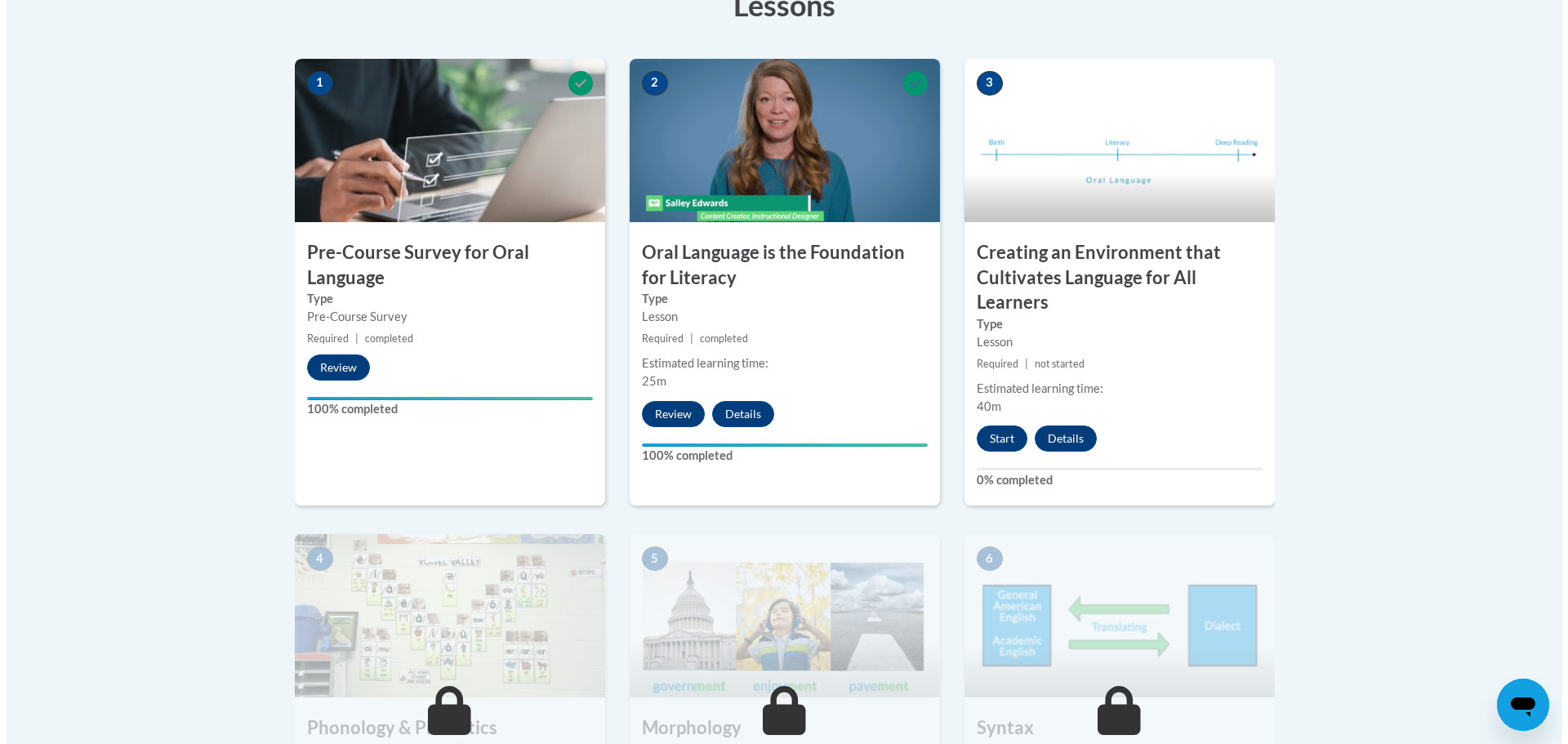
scroll to position [409, 0]
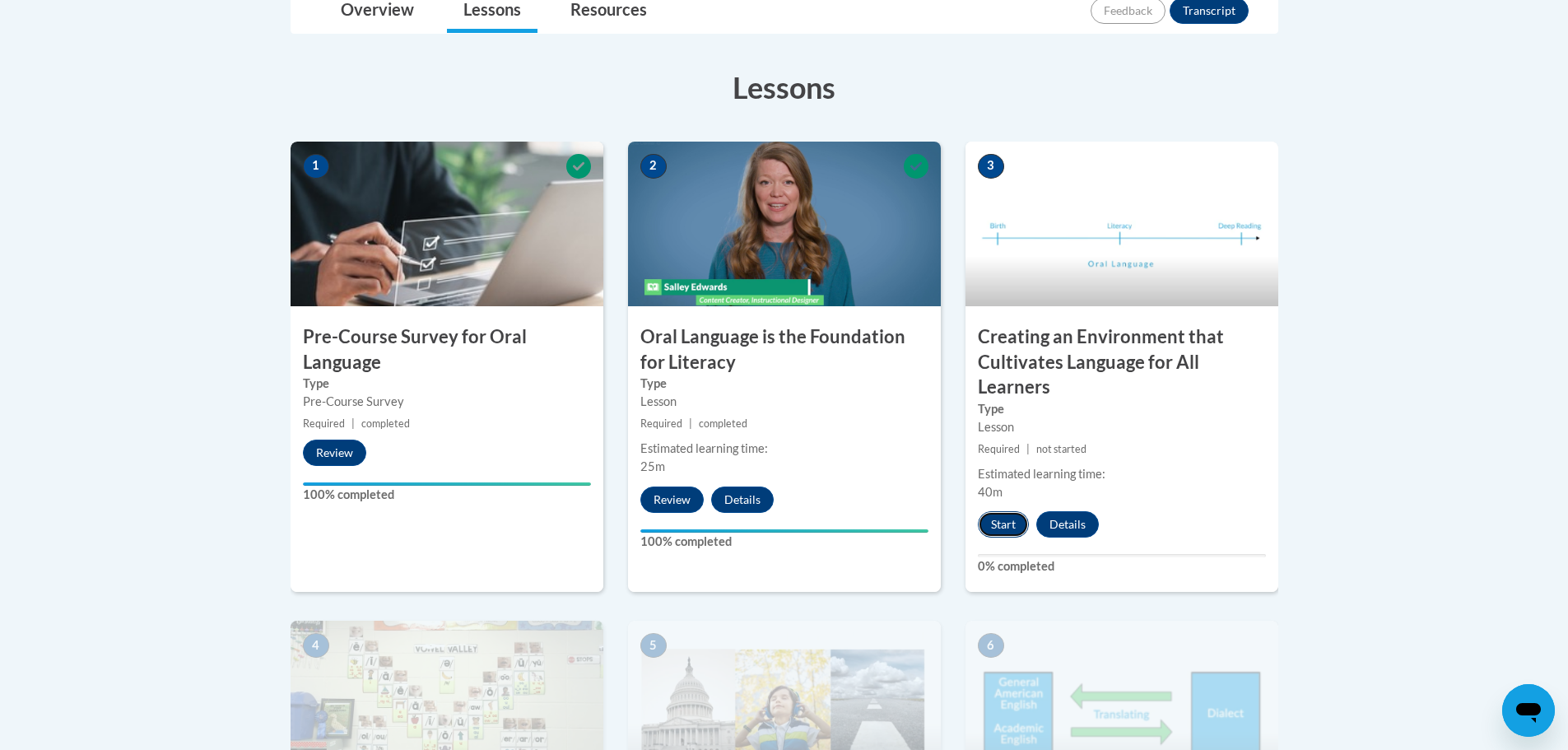
click at [1004, 523] on button "Start" at bounding box center [1003, 524] width 51 height 27
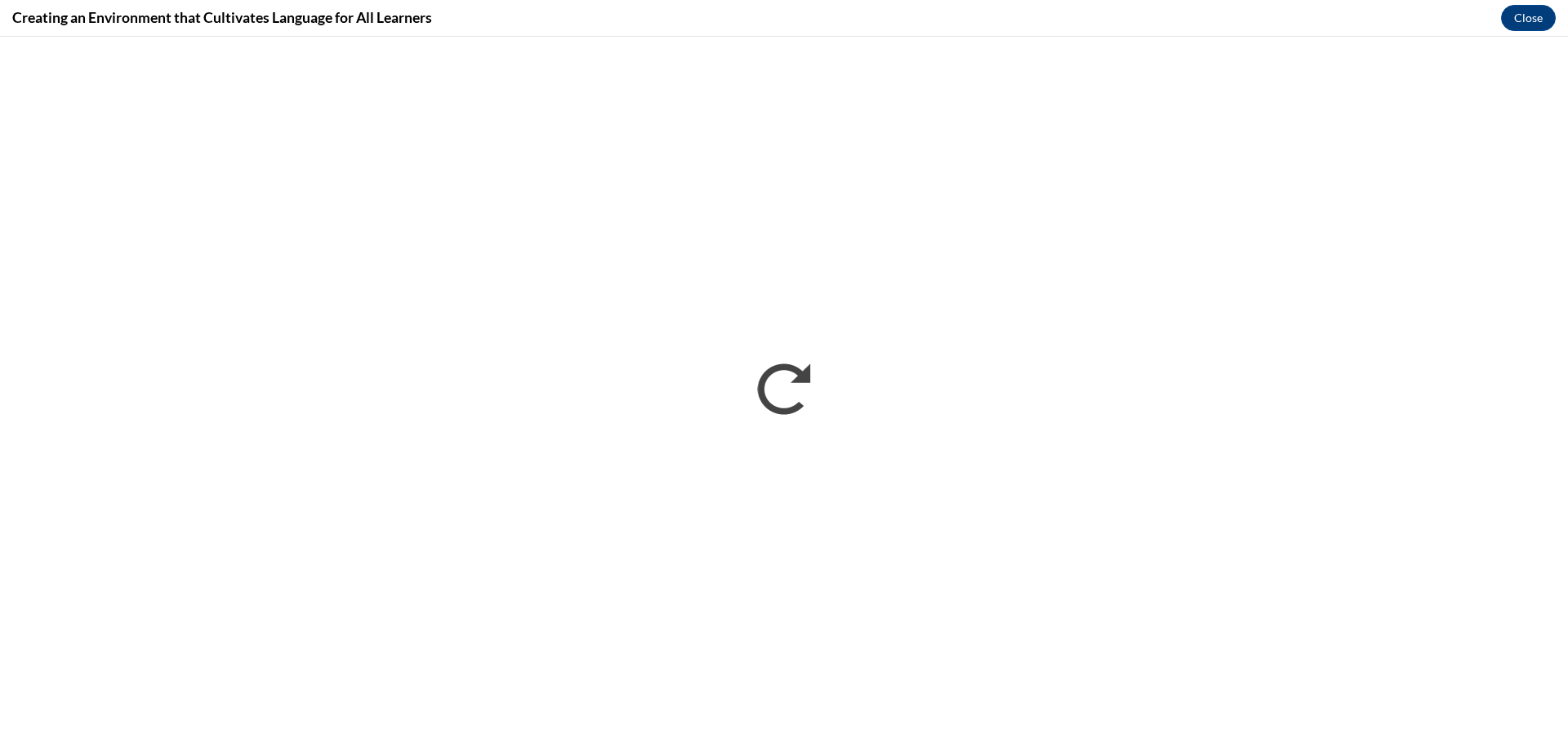
scroll to position [0, 0]
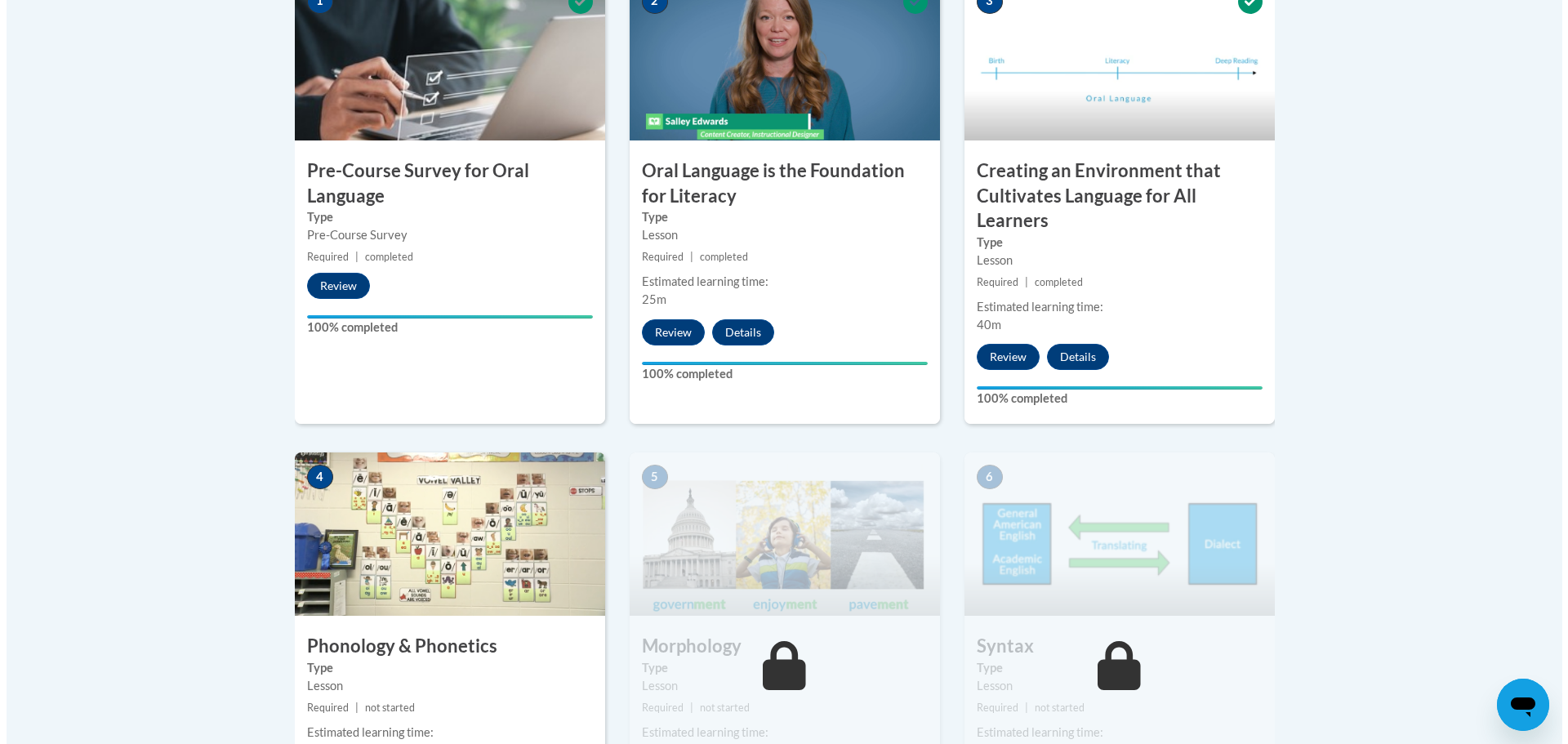
scroll to position [817, 0]
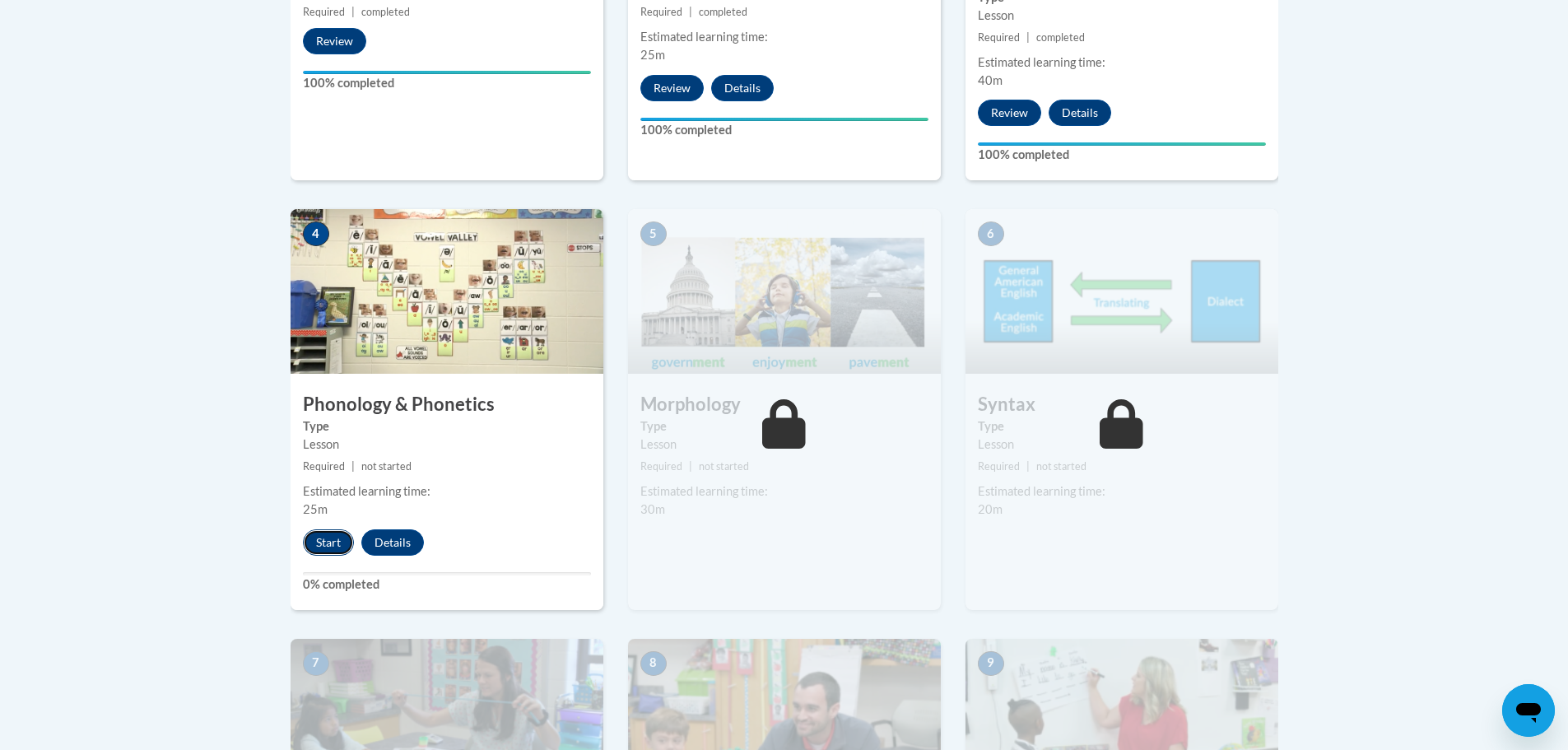
click at [336, 540] on button "Start" at bounding box center [328, 543] width 51 height 27
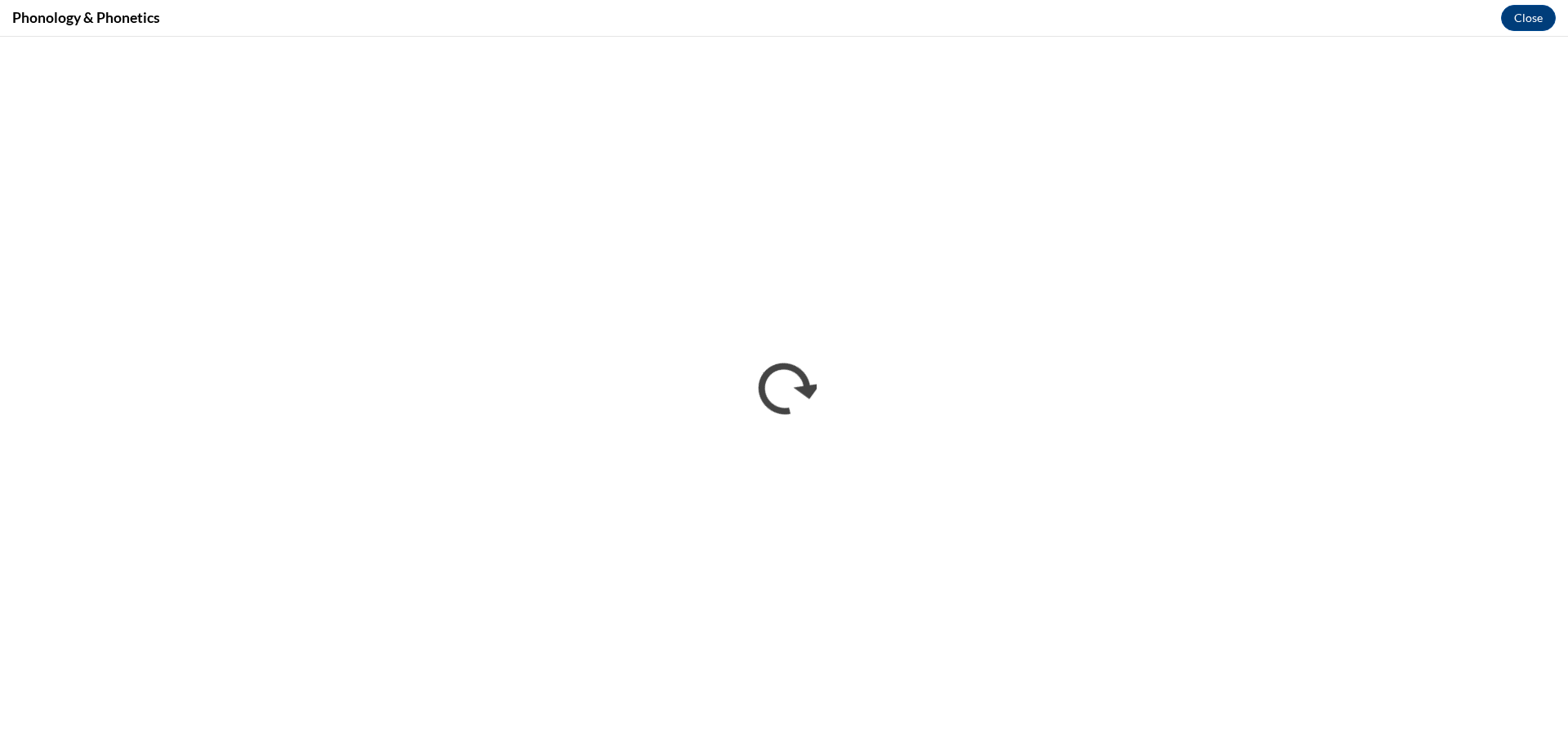
scroll to position [0, 0]
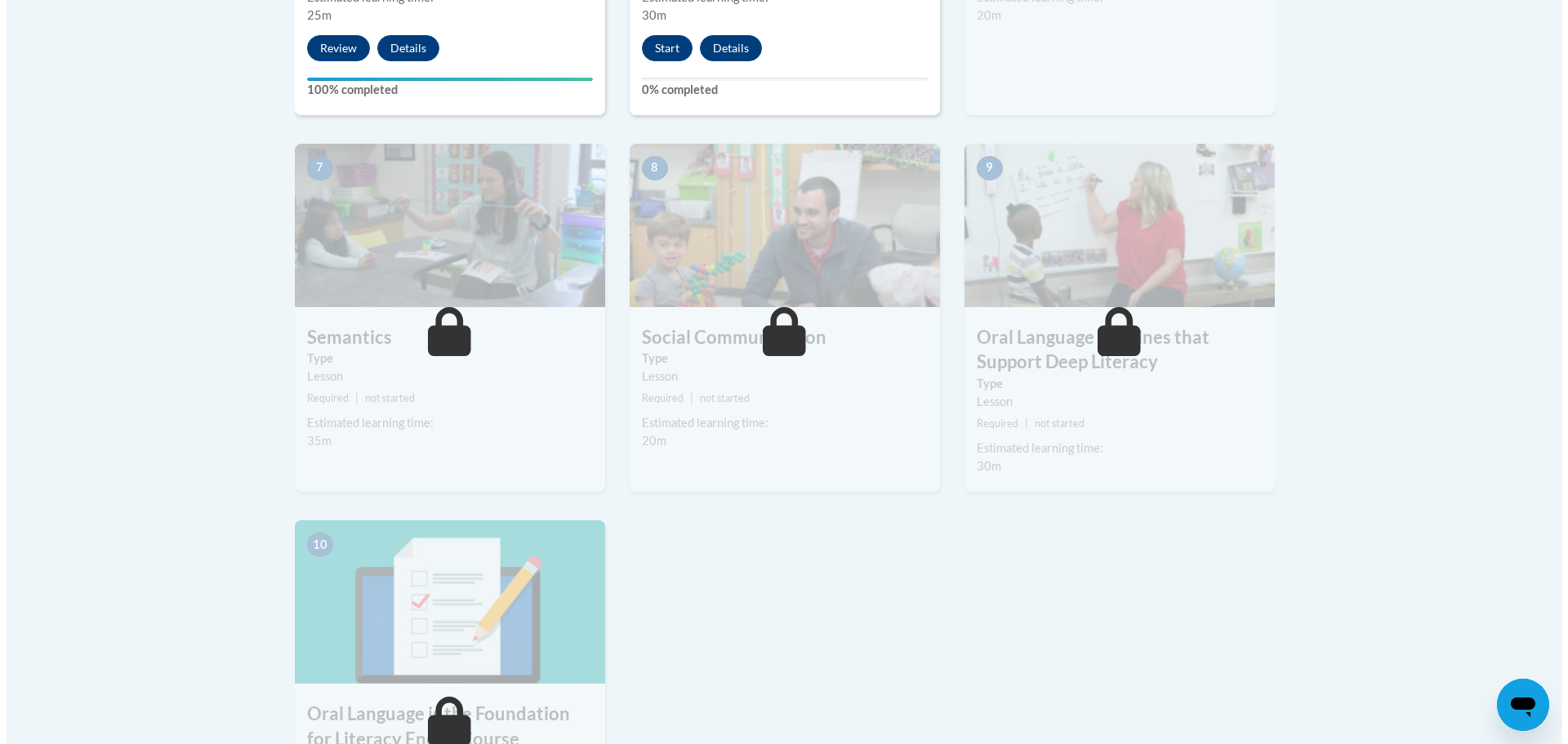
scroll to position [817, 0]
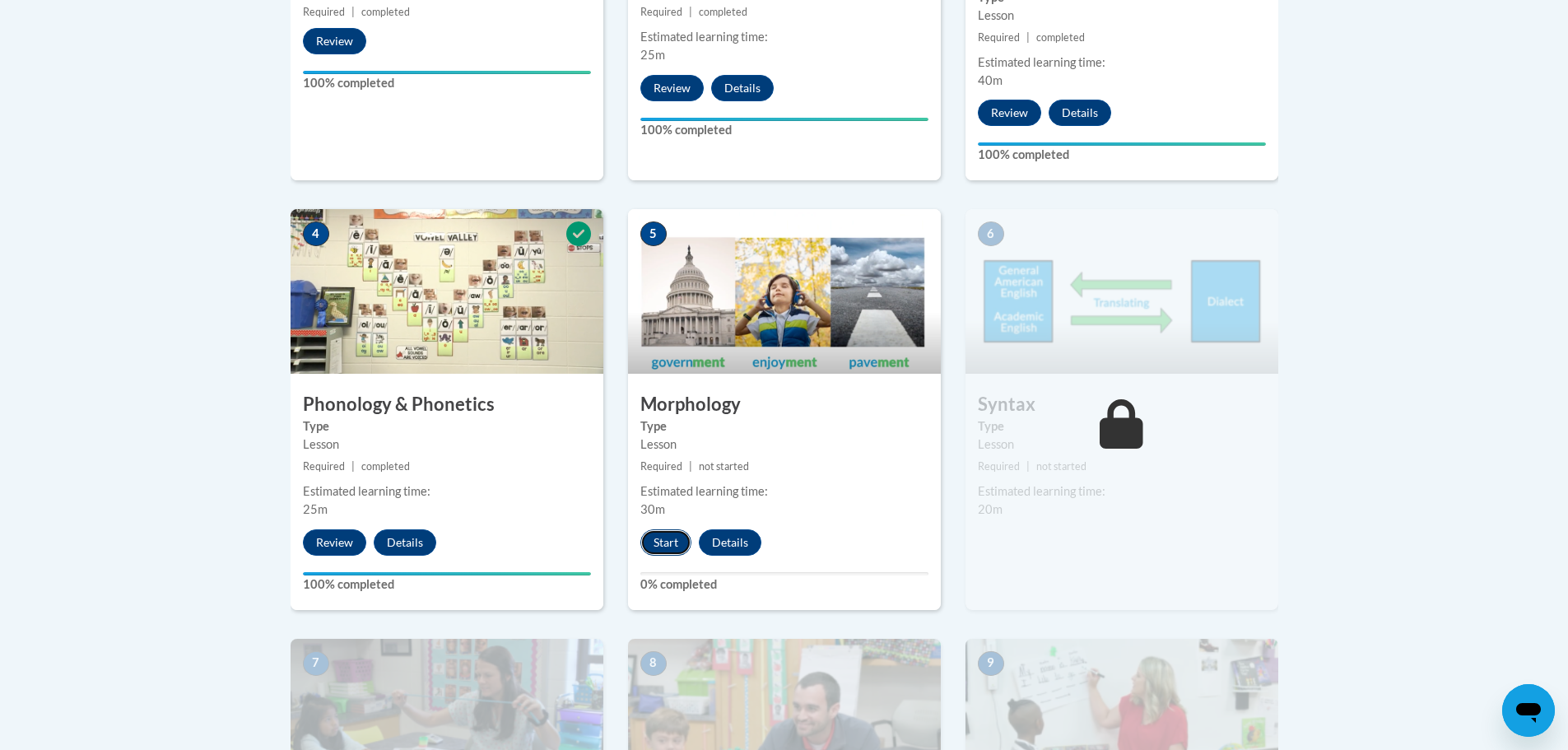
click at [674, 548] on button "Start" at bounding box center [665, 543] width 51 height 27
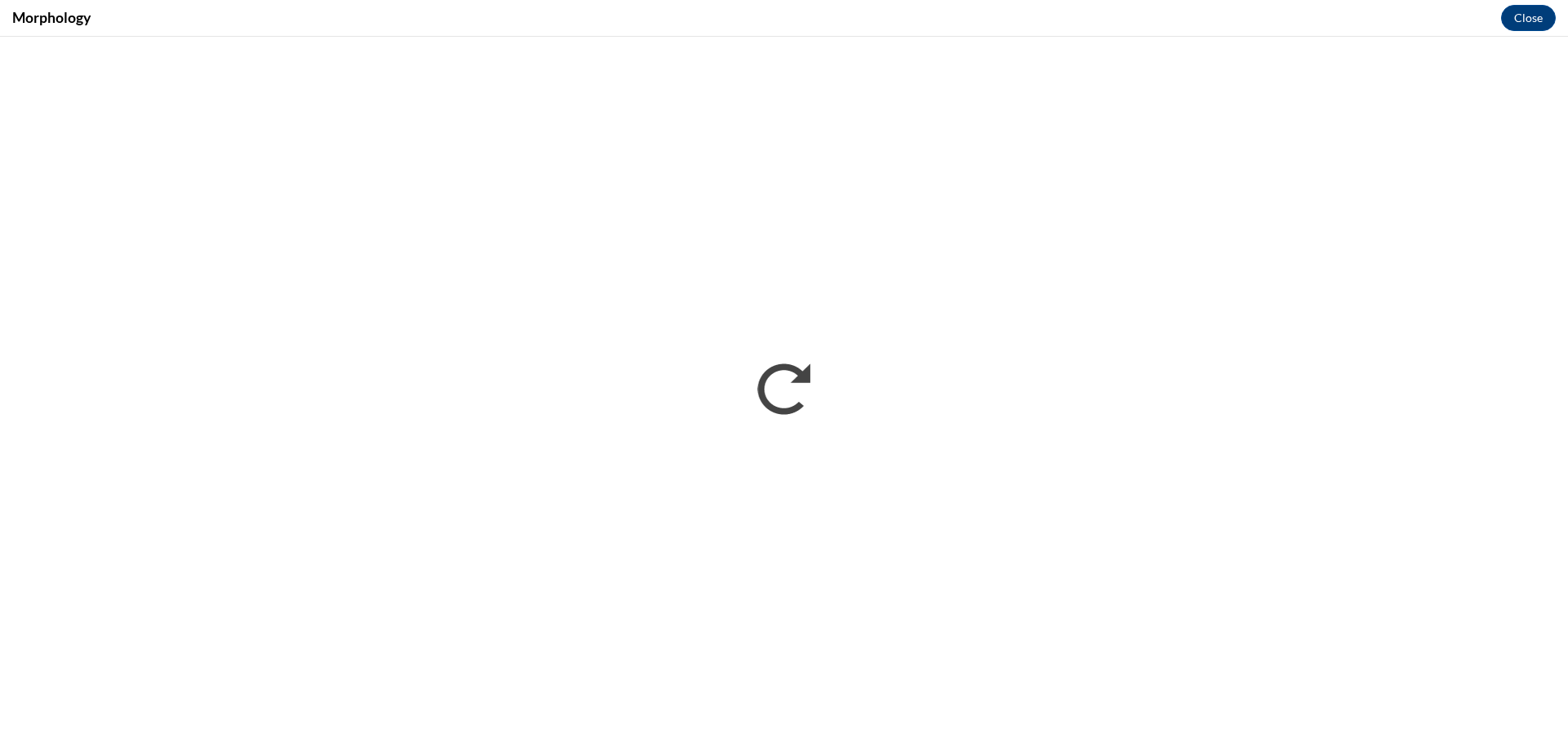
scroll to position [0, 0]
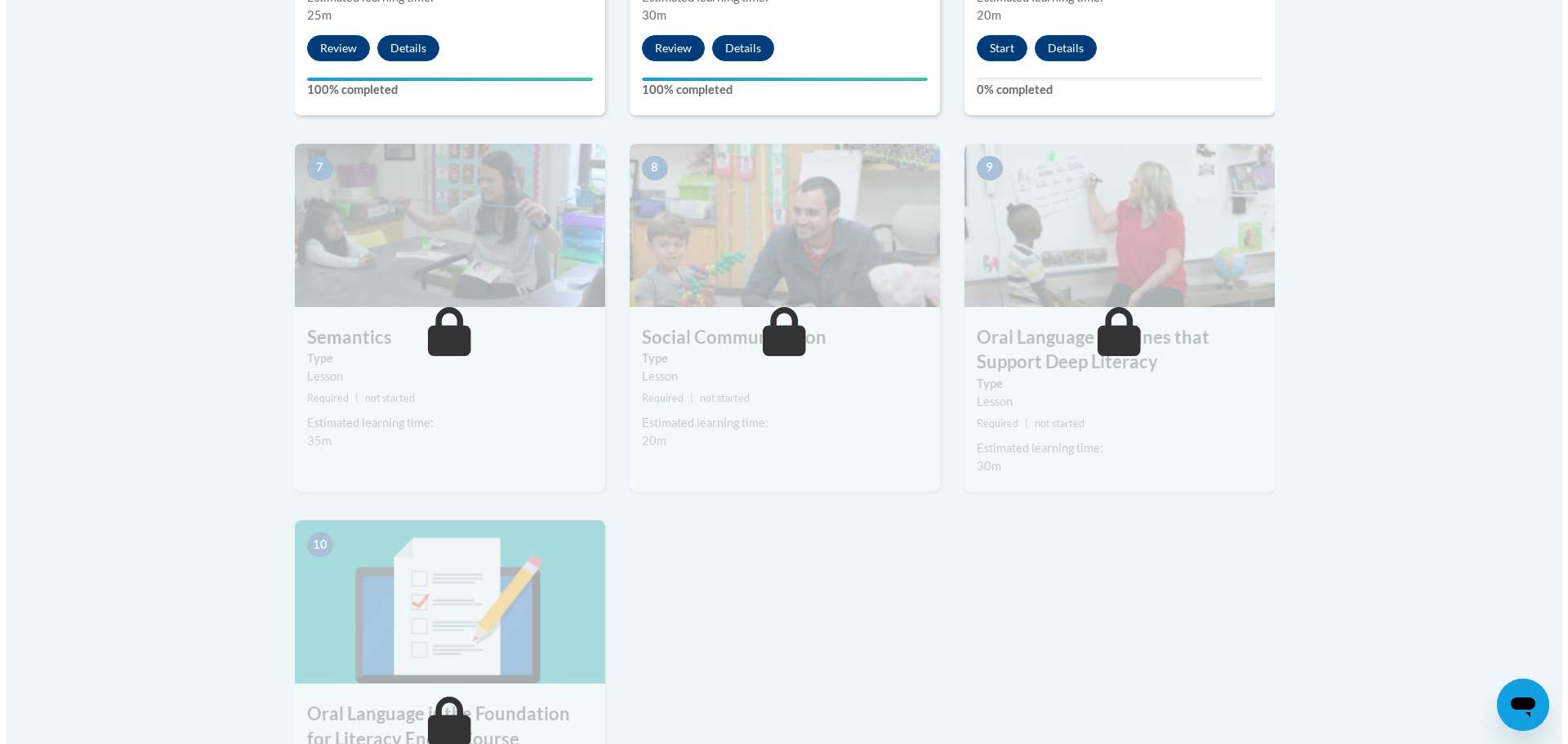
scroll to position [1062, 0]
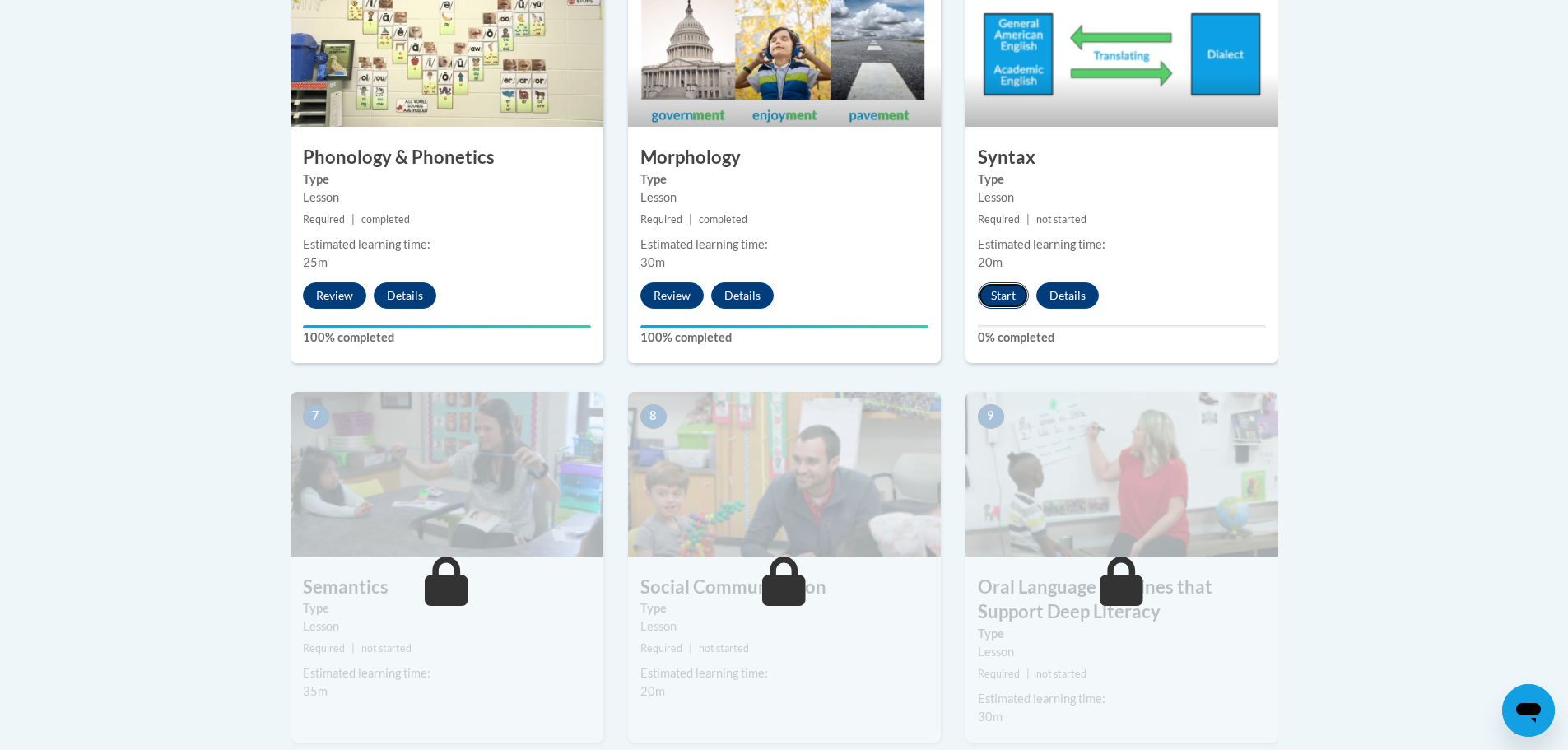
click at [1004, 298] on button "Start" at bounding box center [1003, 296] width 51 height 27
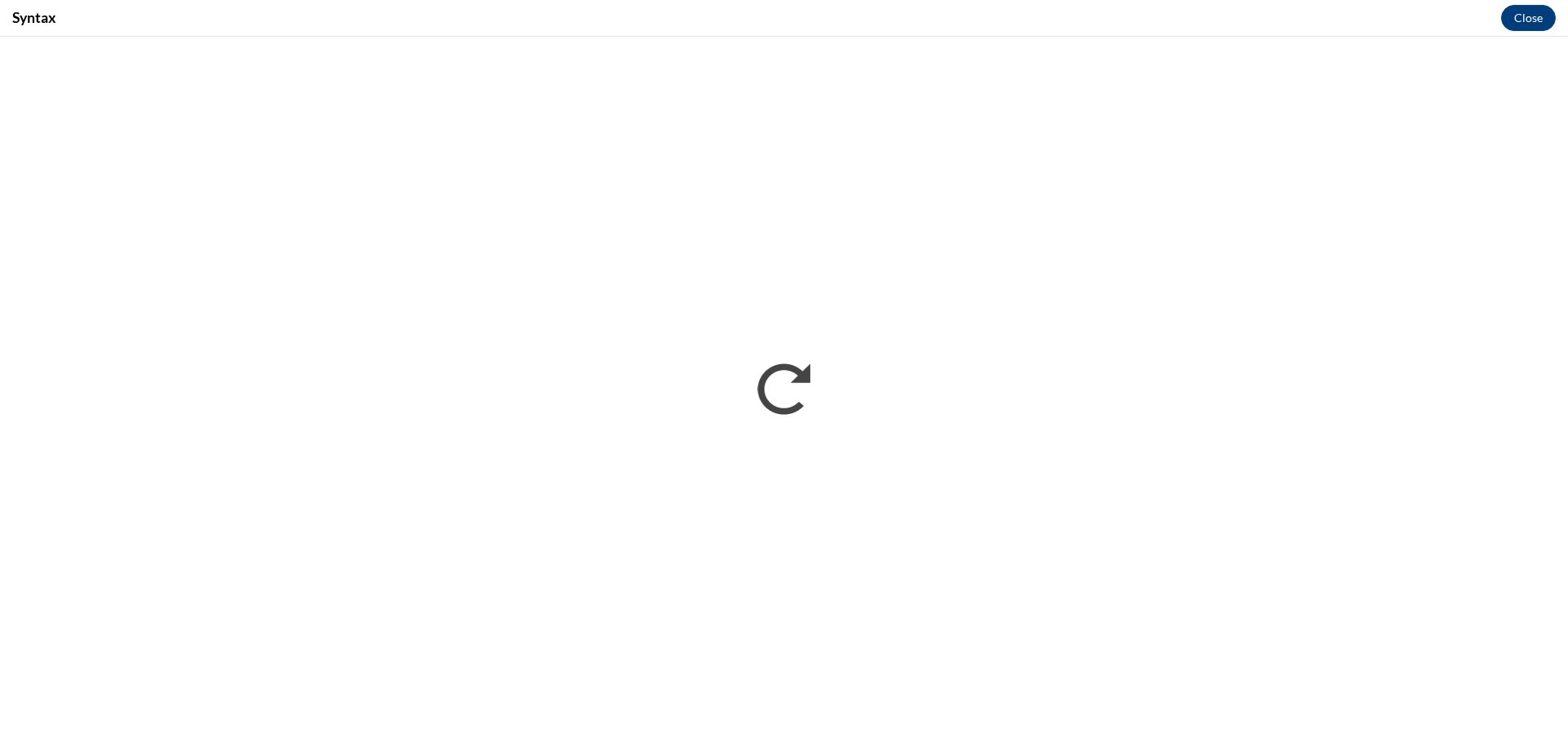
scroll to position [0, 0]
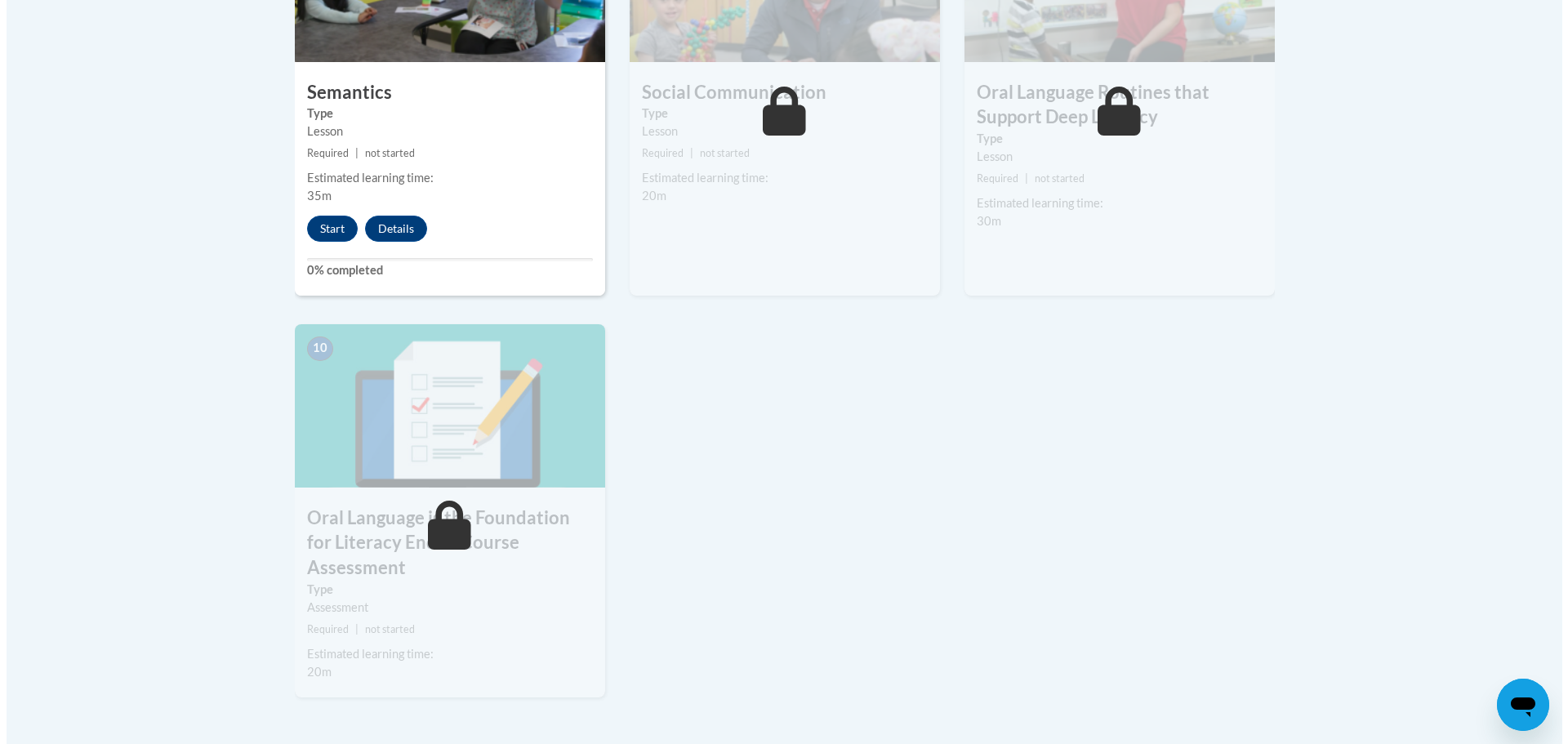
scroll to position [1388, 0]
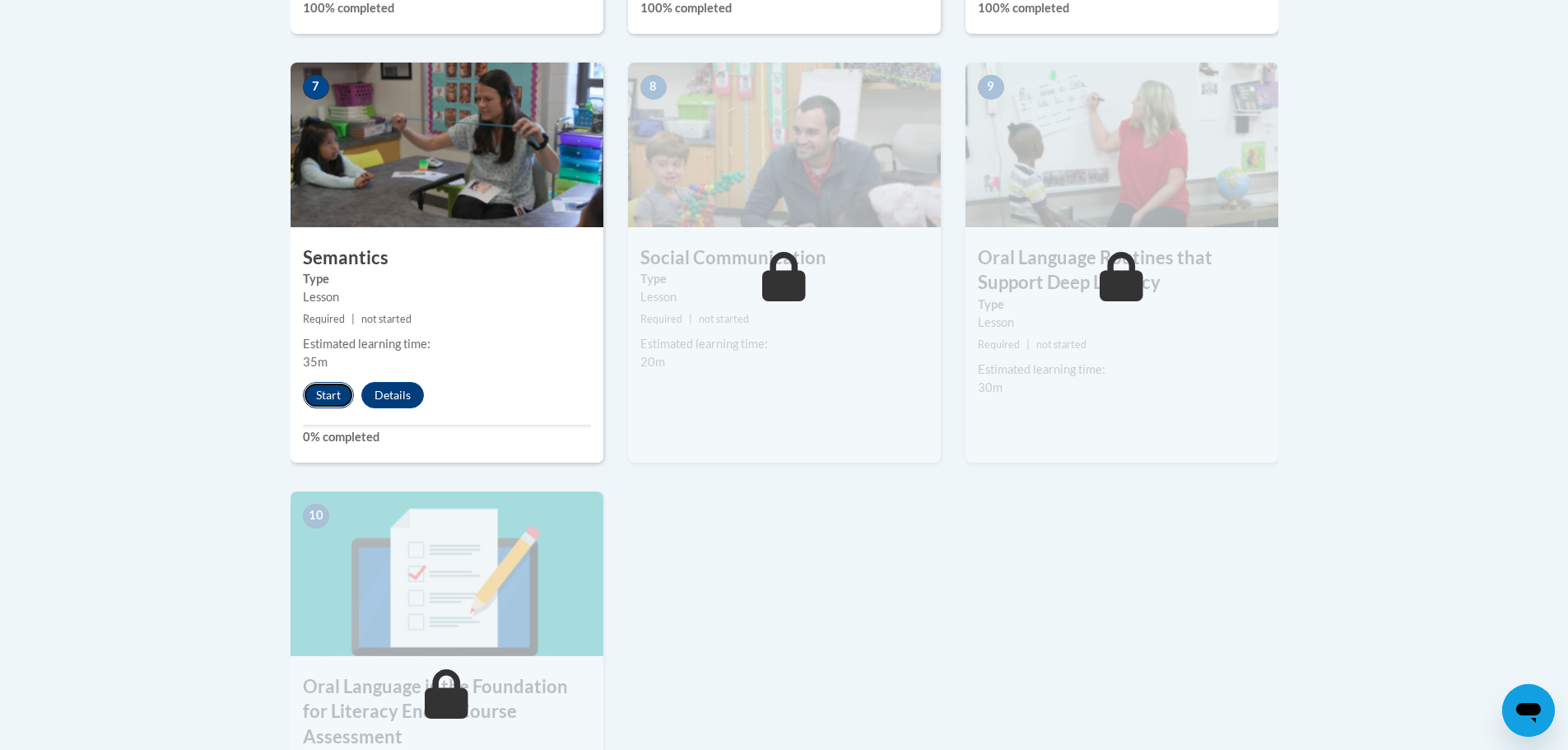
click at [334, 398] on button "Start" at bounding box center [328, 395] width 51 height 27
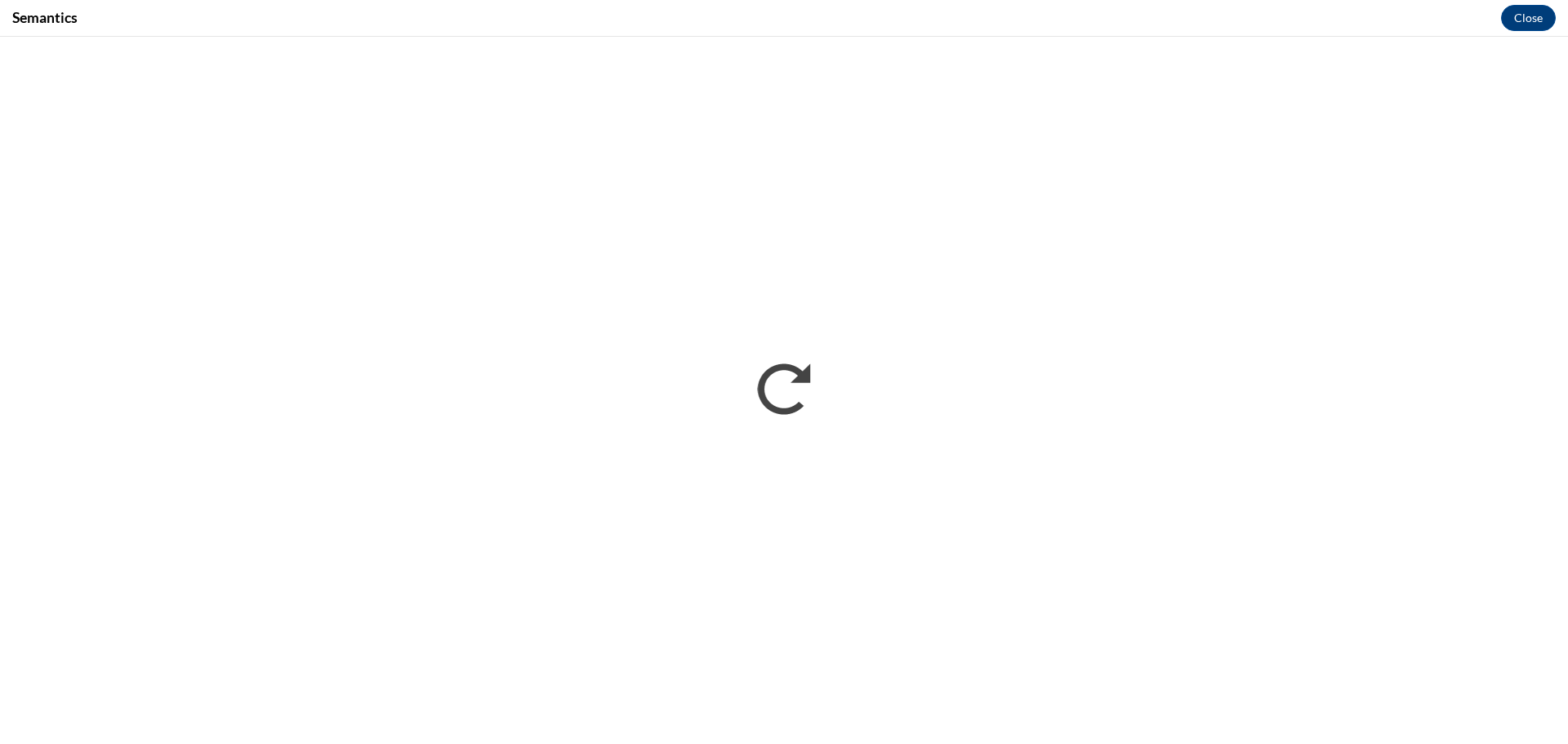
scroll to position [0, 0]
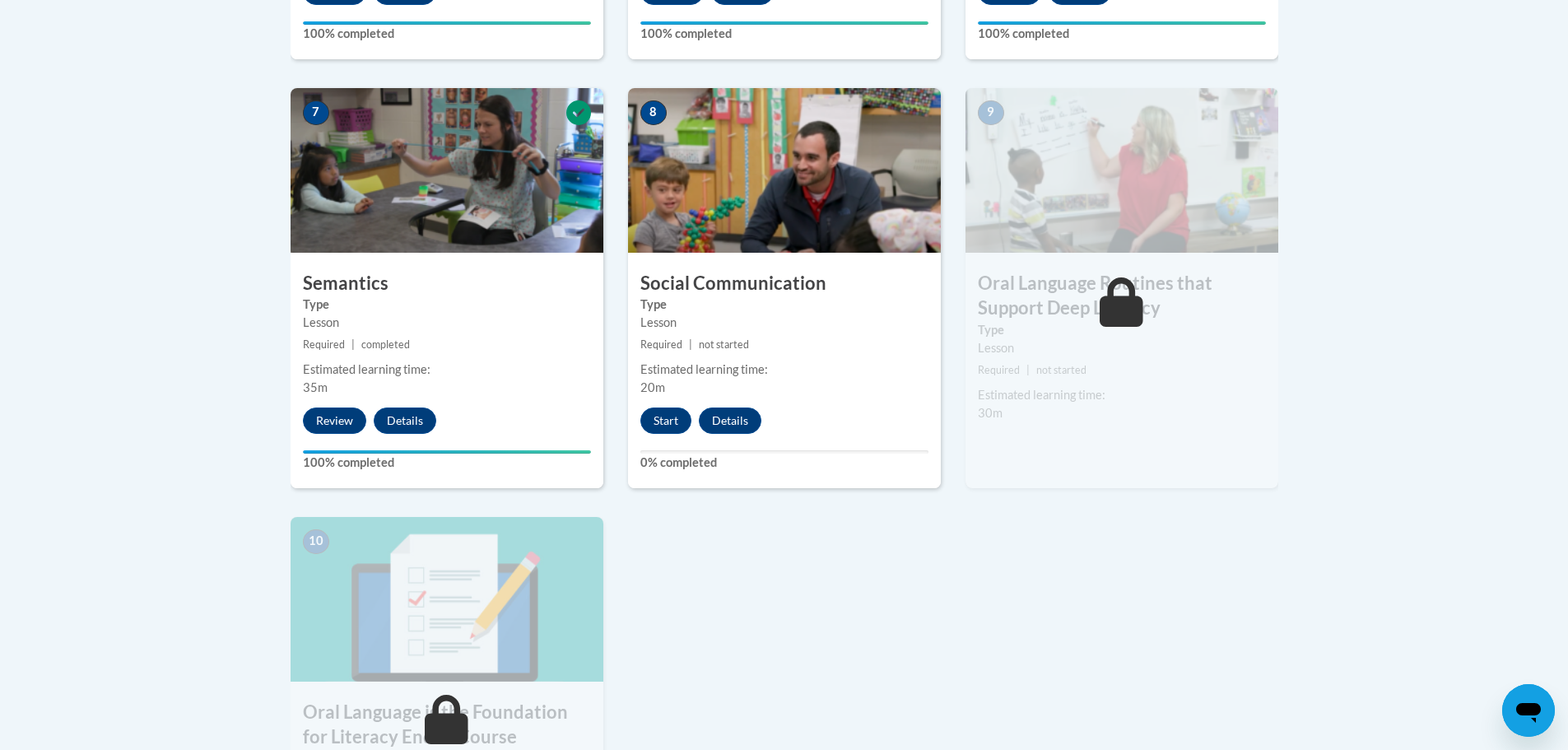
scroll to position [1292, 0]
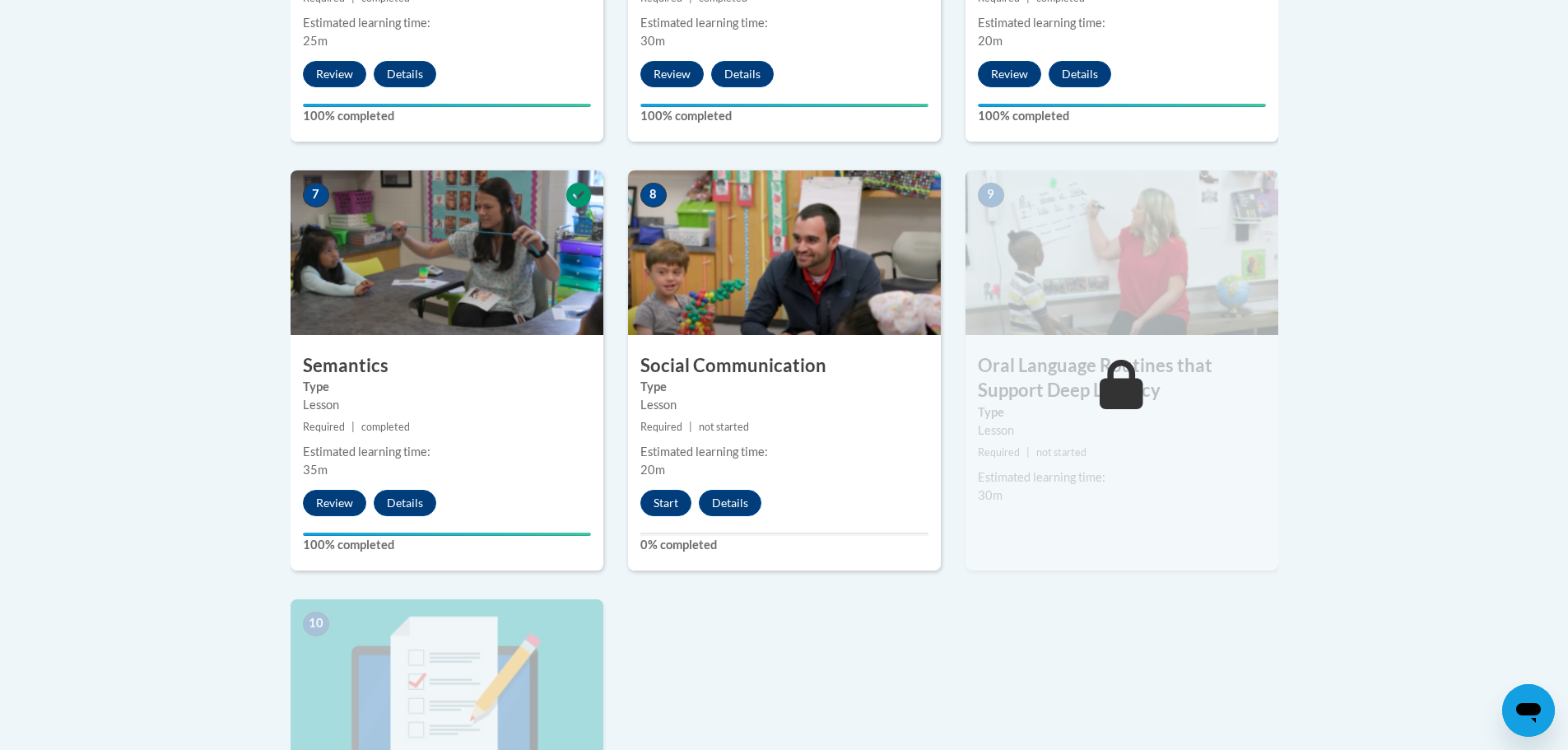
click at [1124, 398] on icon at bounding box center [1121, 385] width 43 height 50
click at [657, 505] on button "Start" at bounding box center [665, 503] width 51 height 27
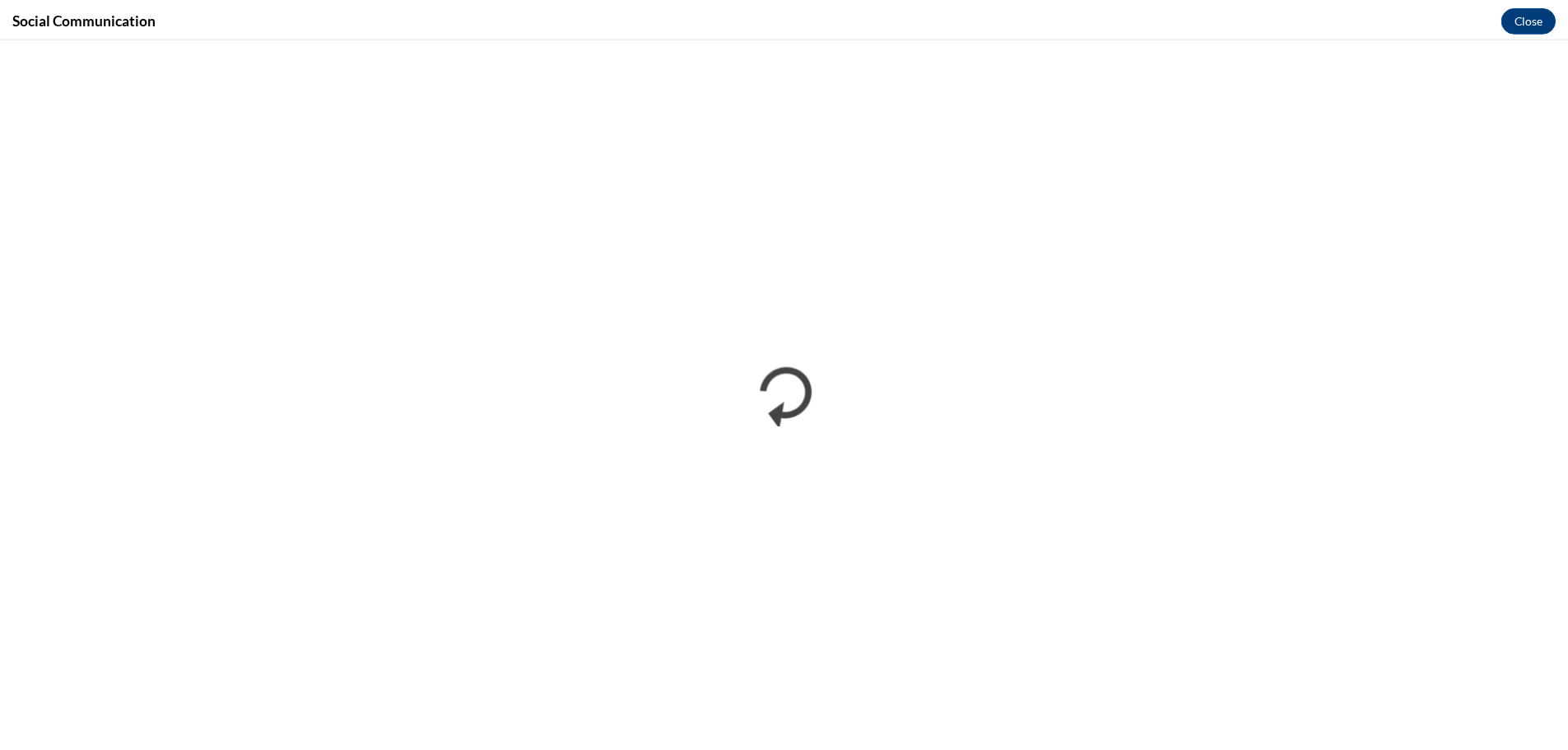
scroll to position [0, 0]
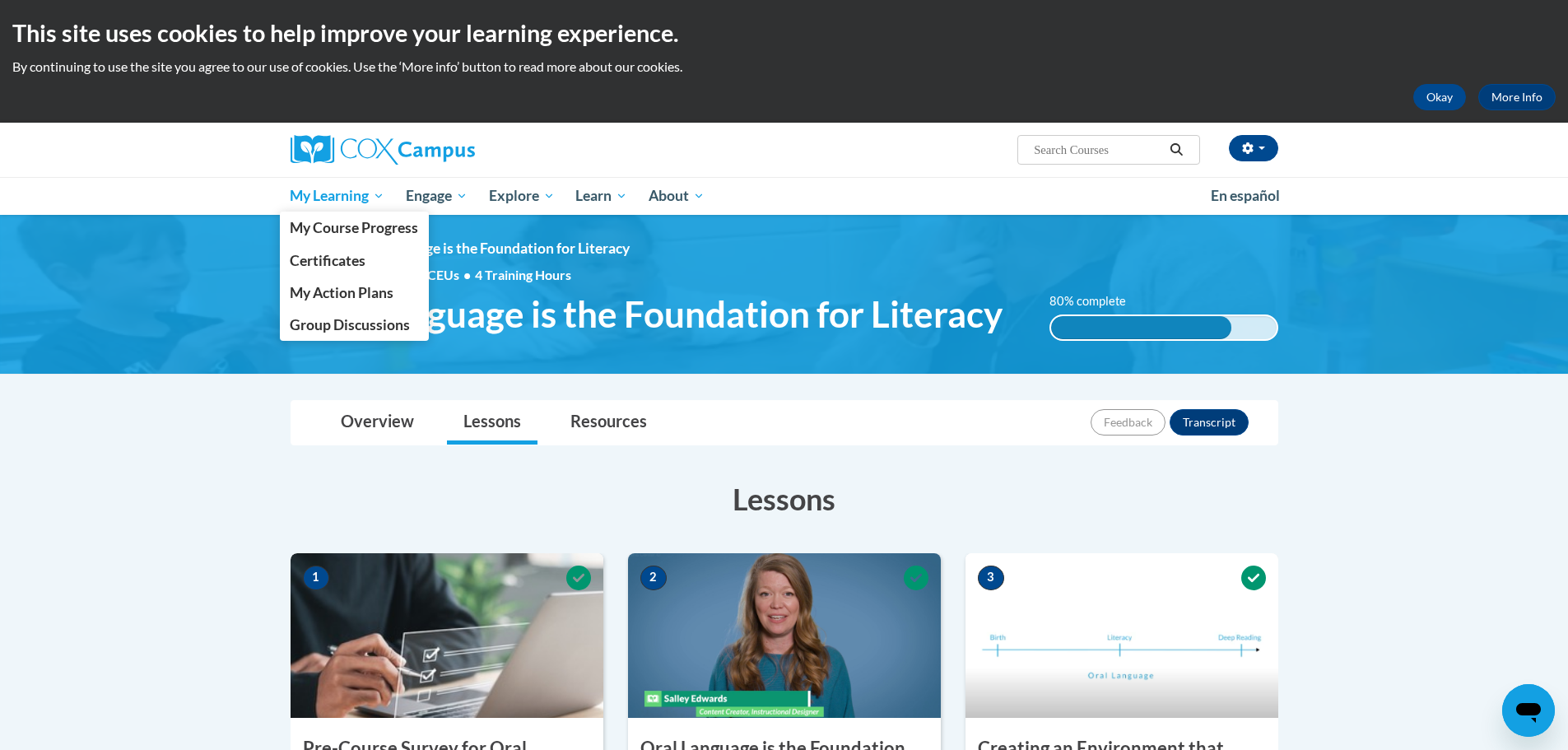
click at [329, 184] on link "My Learning" at bounding box center [338, 195] width 116 height 38
click at [350, 222] on span "My Course Progress" at bounding box center [354, 228] width 128 height 18
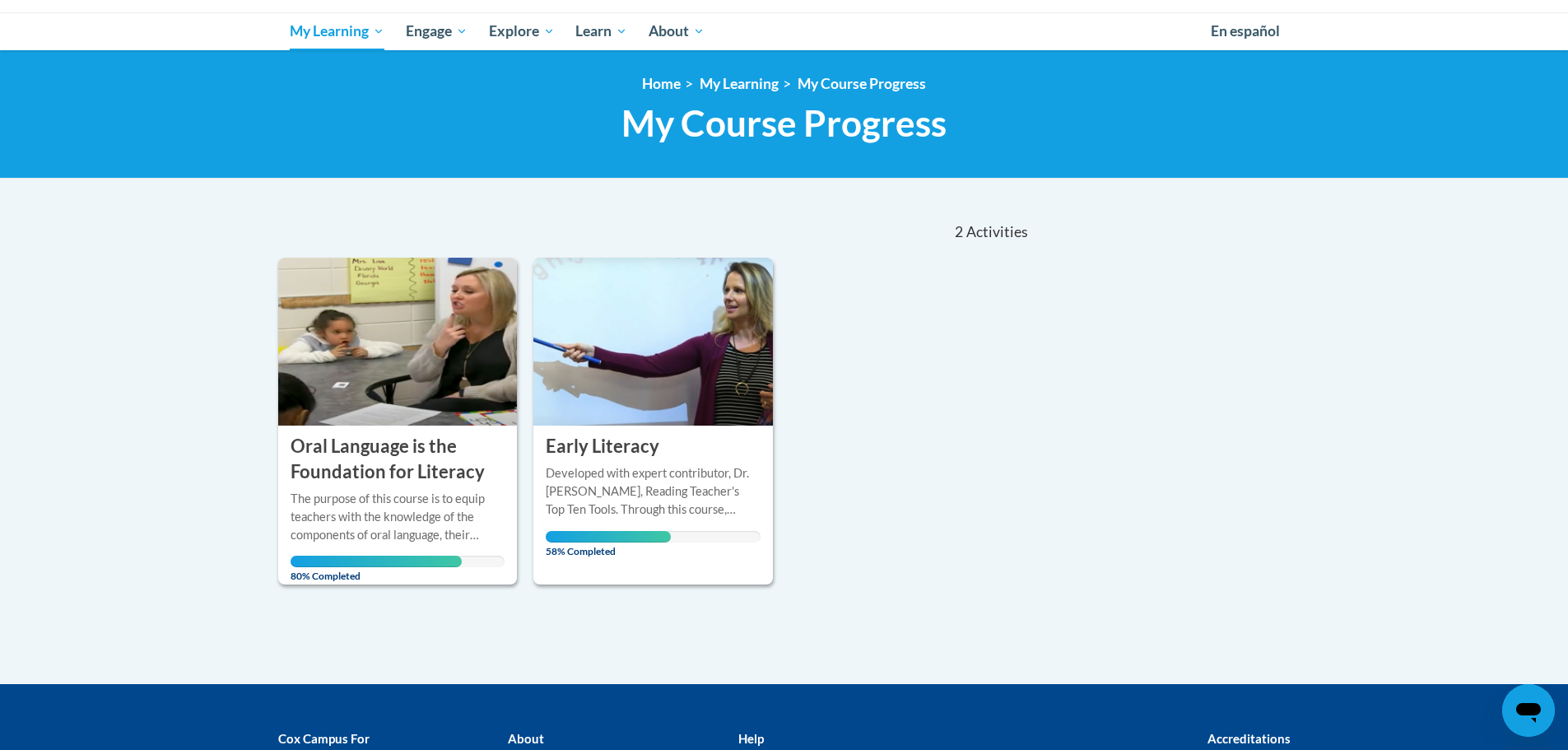
scroll to position [247, 0]
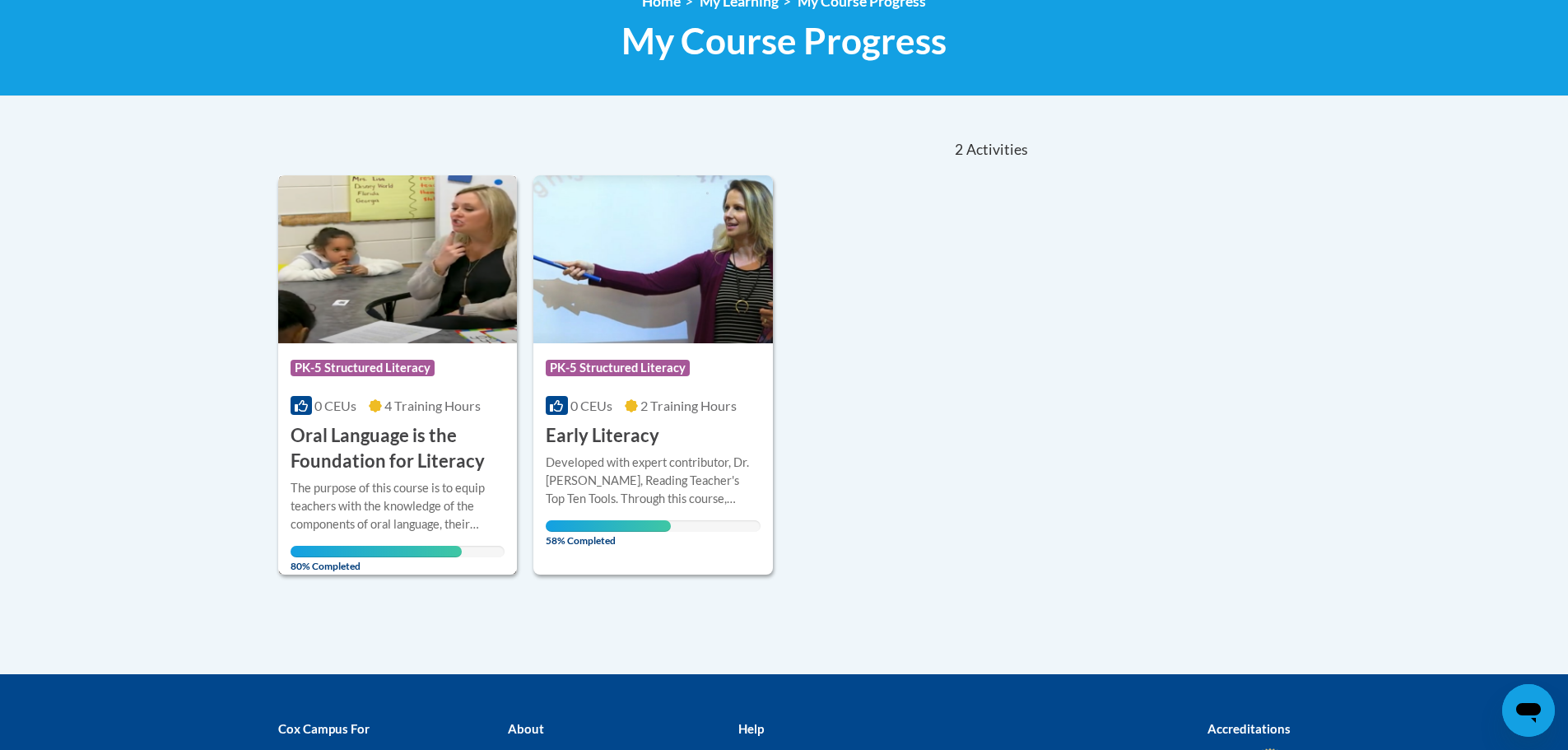
click at [436, 510] on div "The purpose of this course is to equip teachers with the knowledge of the compo…" at bounding box center [397, 506] width 215 height 54
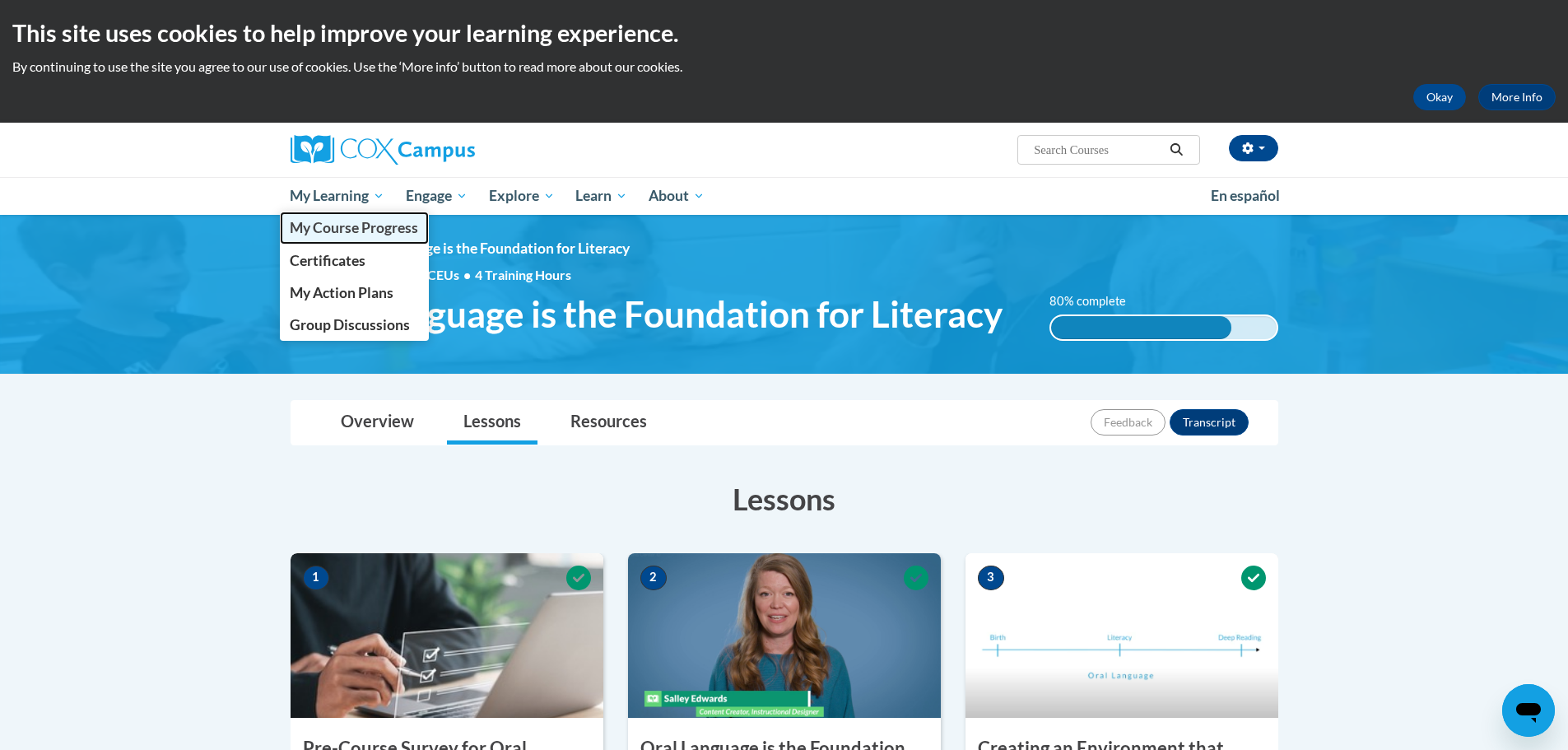
click at [367, 231] on span "My Course Progress" at bounding box center [354, 228] width 128 height 18
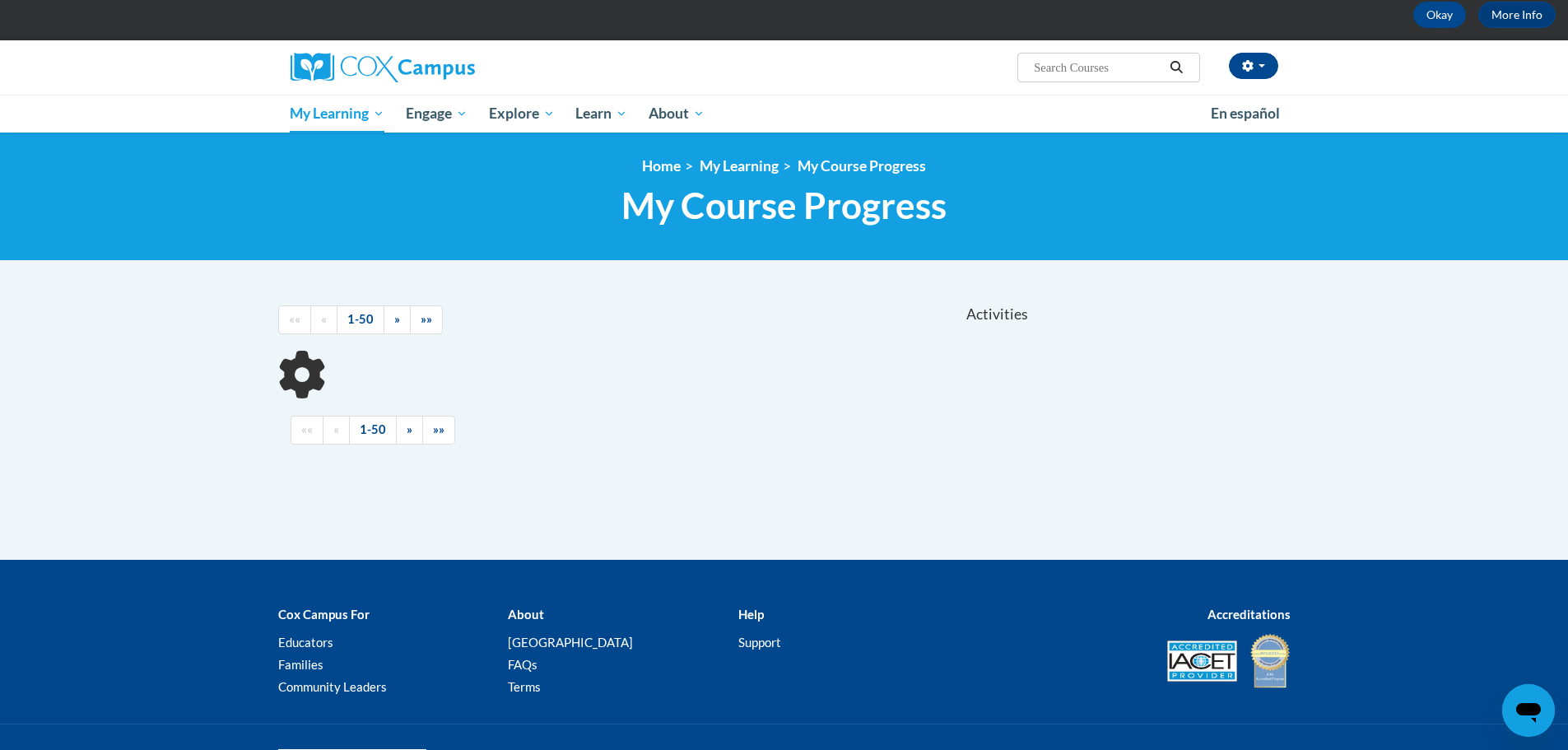
scroll to position [163, 0]
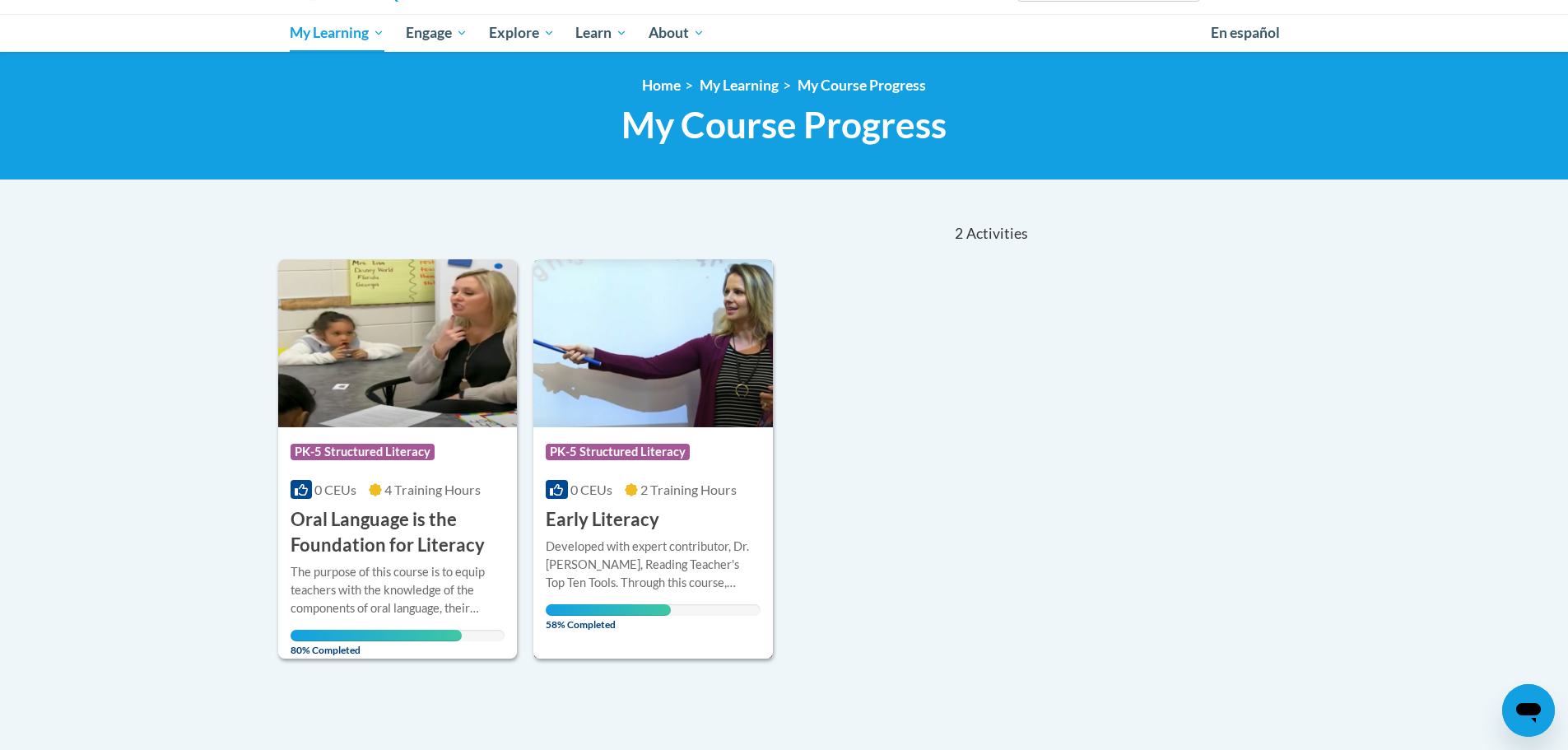
click at [644, 595] on div "Developed with expert contributor, Dr. [PERSON_NAME], Reading Teacher's Top Ten…" at bounding box center [653, 577] width 215 height 78
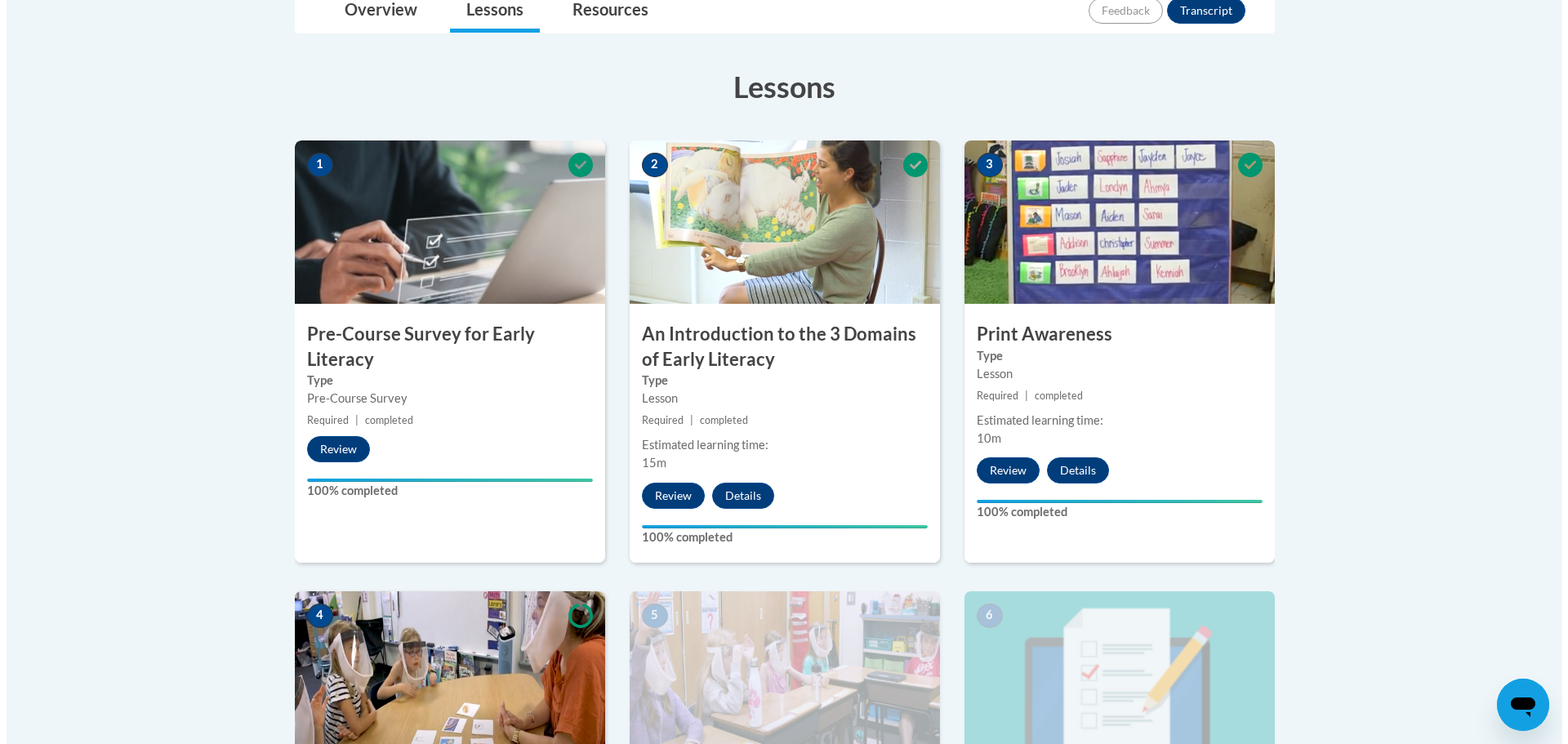
scroll to position [735, 0]
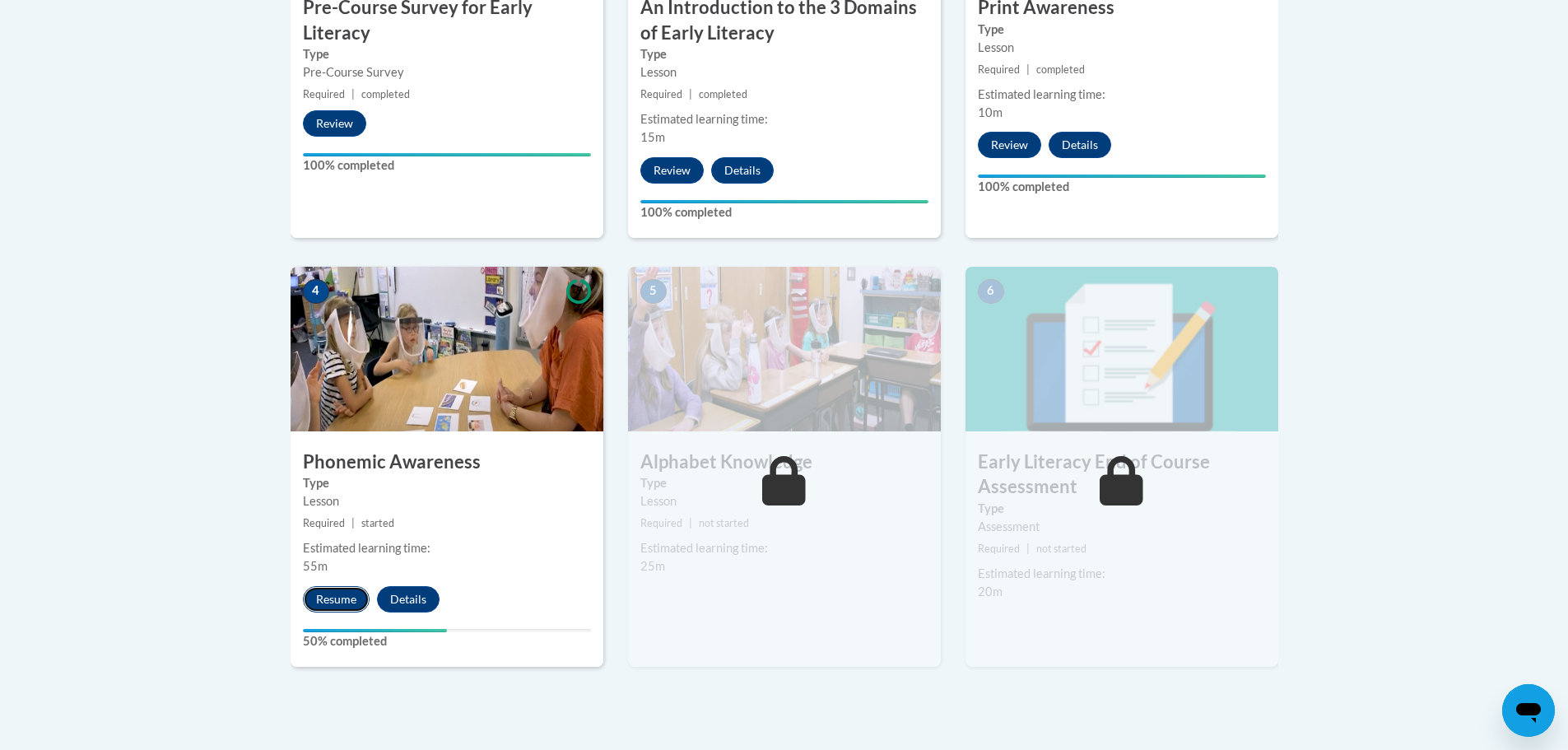
click at [332, 600] on button "Resume" at bounding box center [336, 599] width 66 height 27
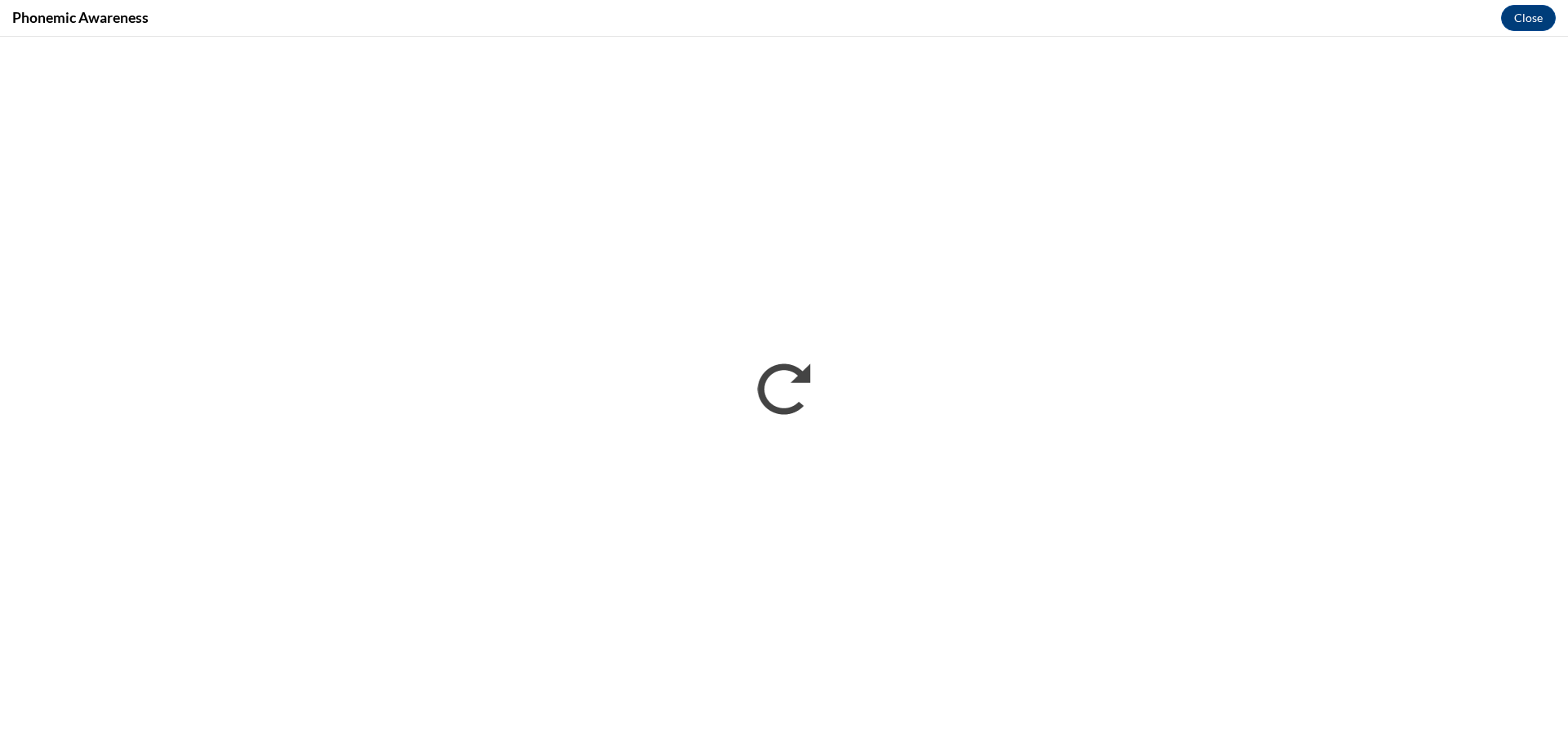
scroll to position [0, 0]
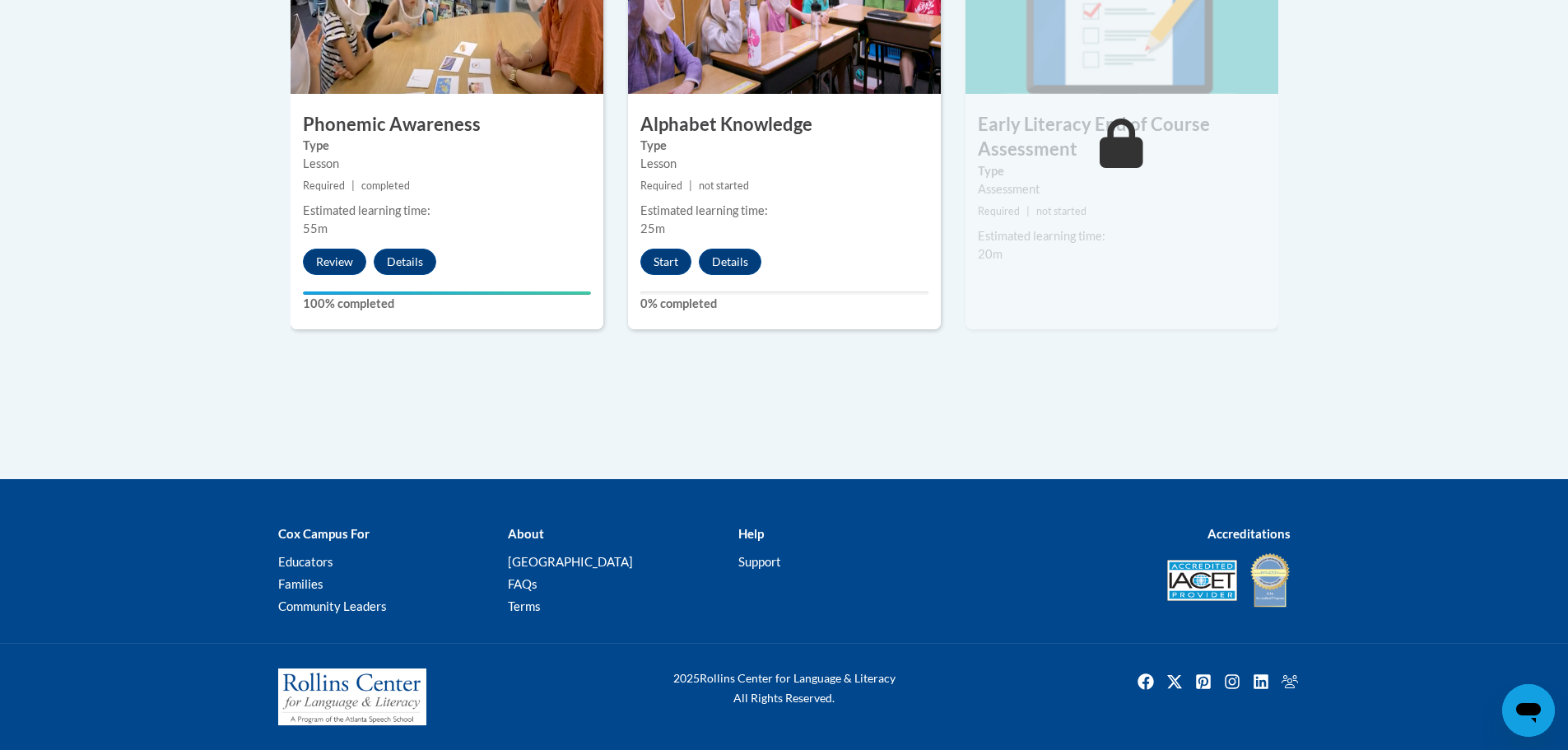
scroll to position [914, 0]
